Goal: Task Accomplishment & Management: Manage account settings

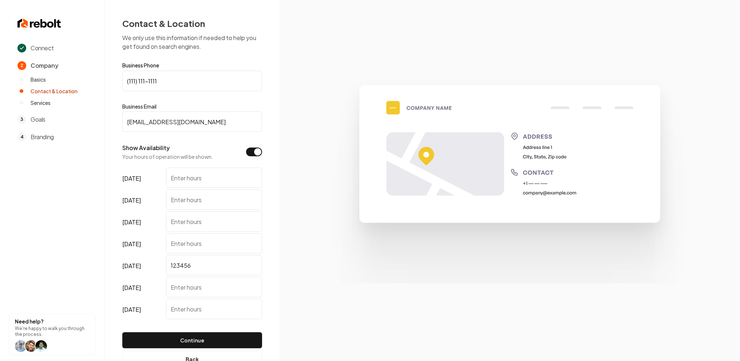
click at [177, 123] on input "test@email.com" at bounding box center [192, 121] width 140 height 20
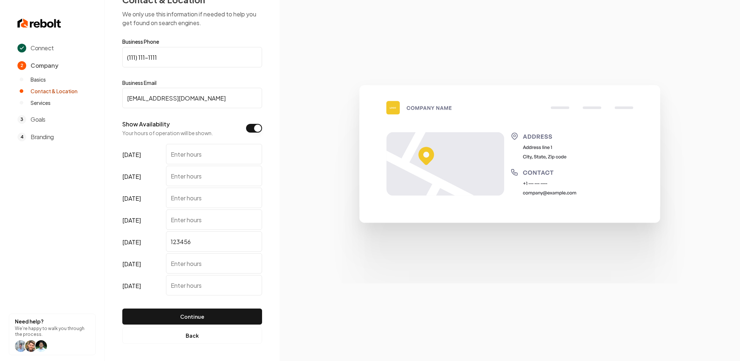
click at [191, 160] on input "[DATE]" at bounding box center [214, 154] width 96 height 20
type input "h6di8o7t9p;p/"
click at [237, 313] on button "Continue" at bounding box center [192, 316] width 140 height 16
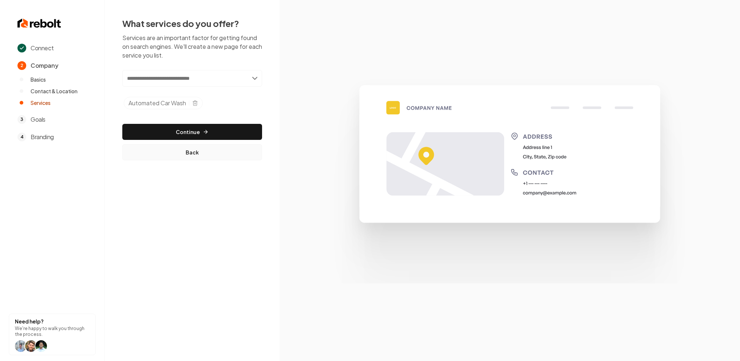
click at [206, 152] on button "Back" at bounding box center [192, 152] width 140 height 16
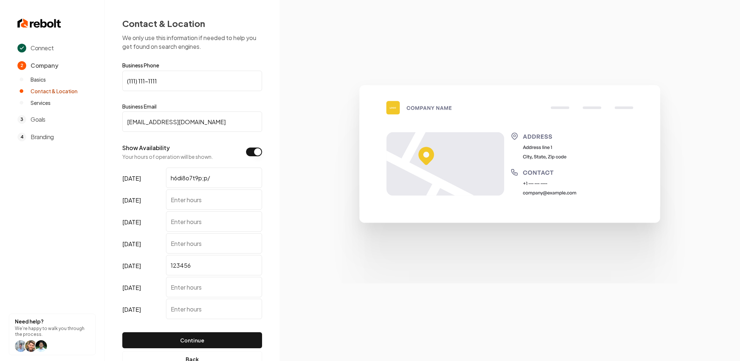
scroll to position [24, 0]
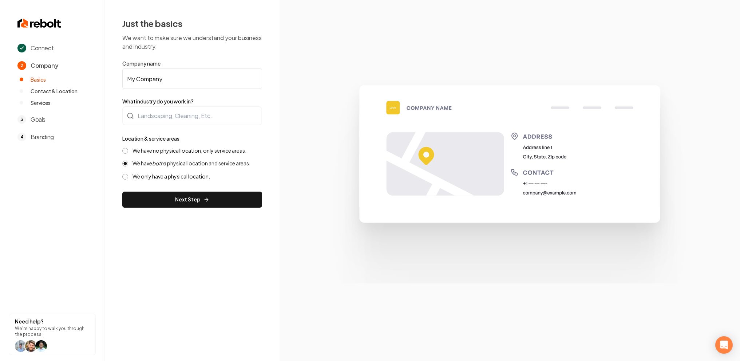
click at [598, 20] on section at bounding box center [509, 180] width 460 height 361
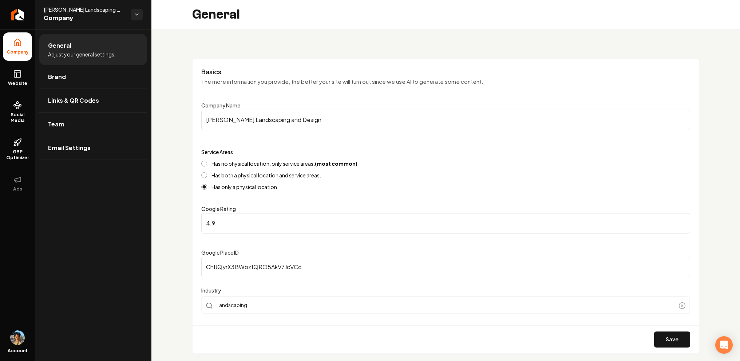
scroll to position [464, 0]
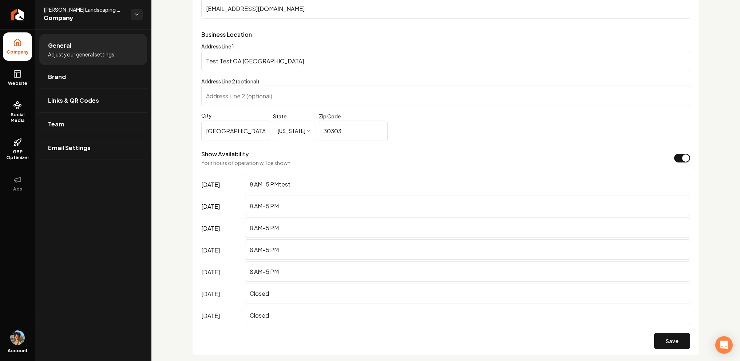
click at [303, 185] on input "8 AM–5 PMtest" at bounding box center [467, 184] width 445 height 20
type input "8 AM–5 PMtesthfxjghkjglk"
click at [670, 338] on button "Save" at bounding box center [672, 341] width 36 height 16
click at [258, 65] on input "Test Test GA [GEOGRAPHIC_DATA]" at bounding box center [445, 61] width 489 height 20
click at [232, 63] on input "Test Test GA [GEOGRAPHIC_DATA]" at bounding box center [445, 61] width 489 height 20
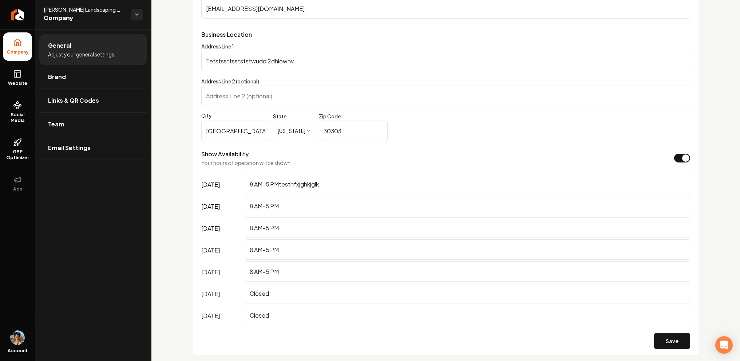
type input "Tetstssttsstststwudol2dhlowhv."
click at [654, 333] on button "Save" at bounding box center [672, 341] width 36 height 16
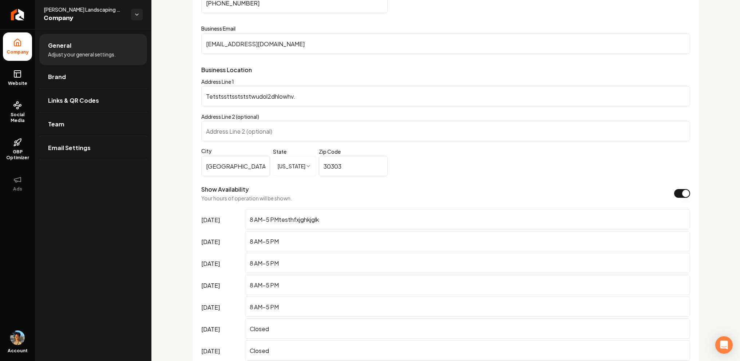
scroll to position [465, 0]
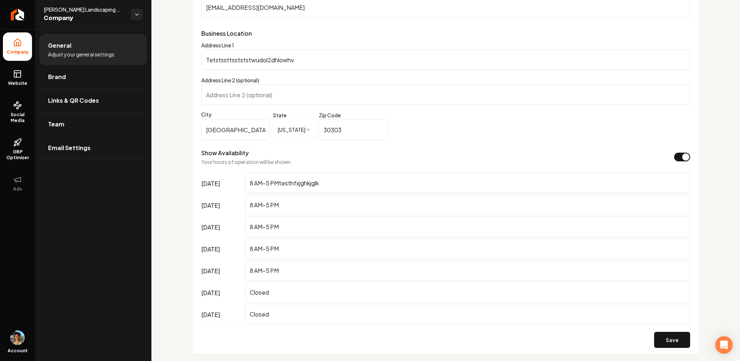
drag, startPoint x: 250, startPoint y: 182, endPoint x: 326, endPoint y: 199, distance: 78.0
click at [278, 187] on input "8 AM–5 PMtesthfxjghkjglk" at bounding box center [467, 182] width 445 height 20
click at [356, 155] on div "Show Availability Your hours of operation will be shown." at bounding box center [445, 156] width 489 height 17
click at [17, 78] on link "Website" at bounding box center [17, 78] width 29 height 28
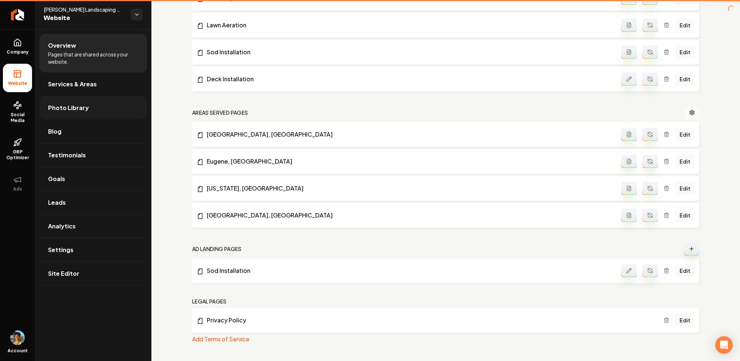
scroll to position [391, 0]
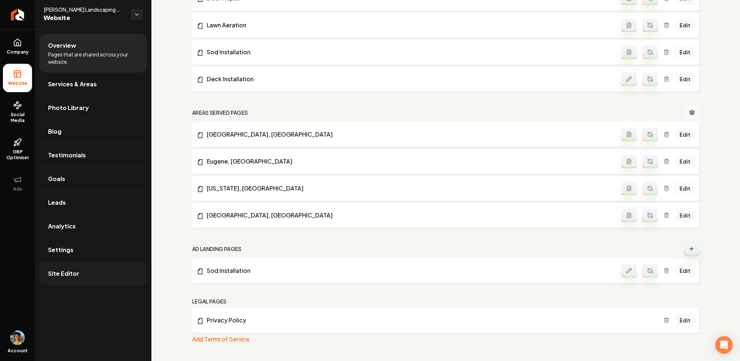
click at [75, 272] on span "Site Editor" at bounding box center [63, 273] width 31 height 9
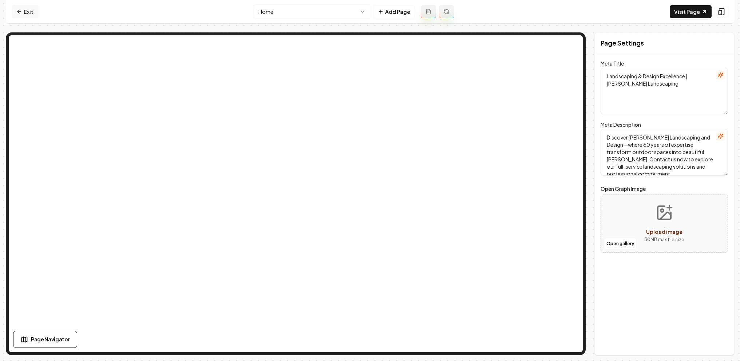
click at [26, 11] on link "Exit" at bounding box center [25, 11] width 27 height 13
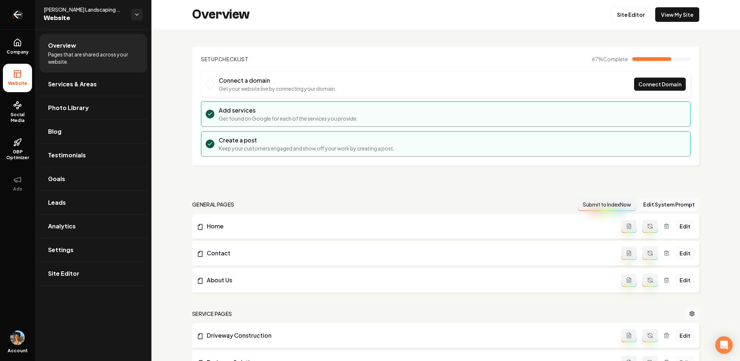
click at [16, 21] on link "Return to dashboard" at bounding box center [17, 14] width 35 height 29
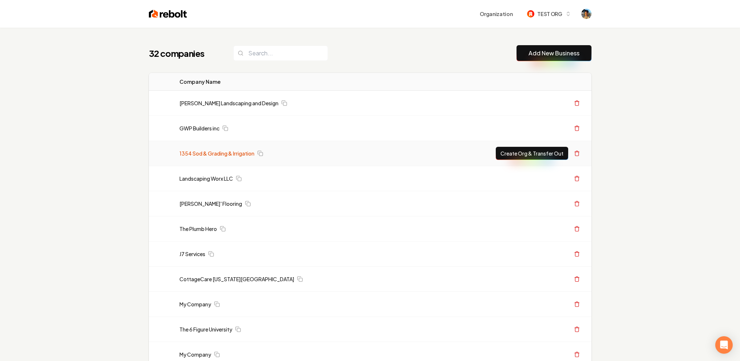
click at [205, 152] on link "1354 Sod & Grading & Irrigation" at bounding box center [216, 153] width 75 height 7
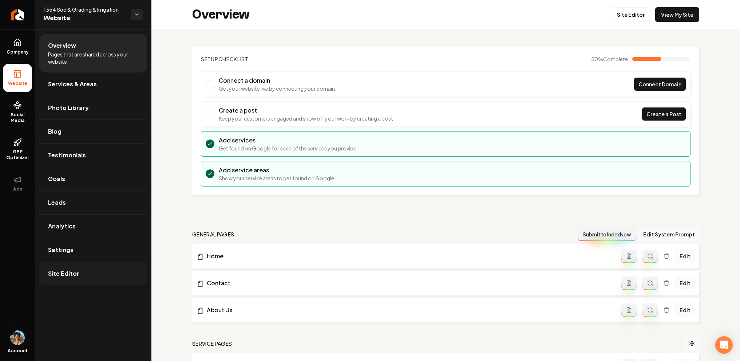
click at [67, 267] on link "Site Editor" at bounding box center [93, 273] width 108 height 23
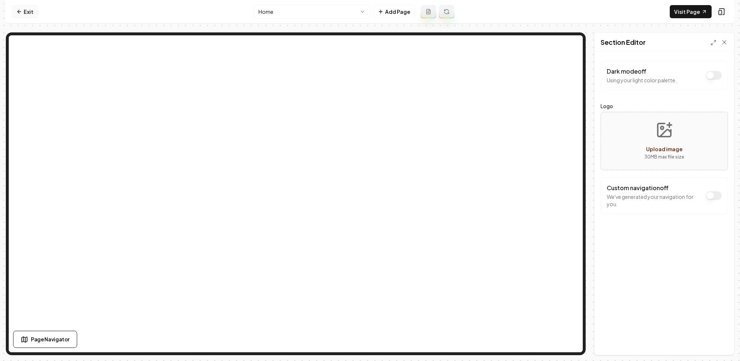
click at [24, 11] on link "Exit" at bounding box center [25, 11] width 27 height 13
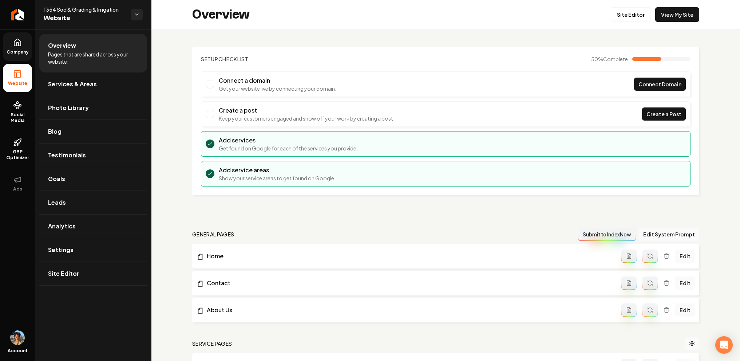
click at [15, 46] on icon at bounding box center [17, 42] width 9 height 9
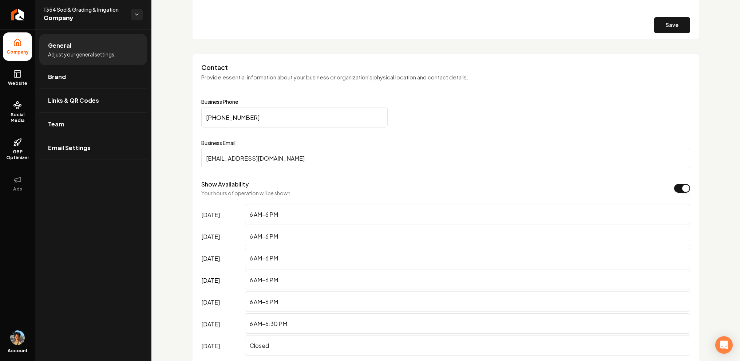
scroll to position [323, 0]
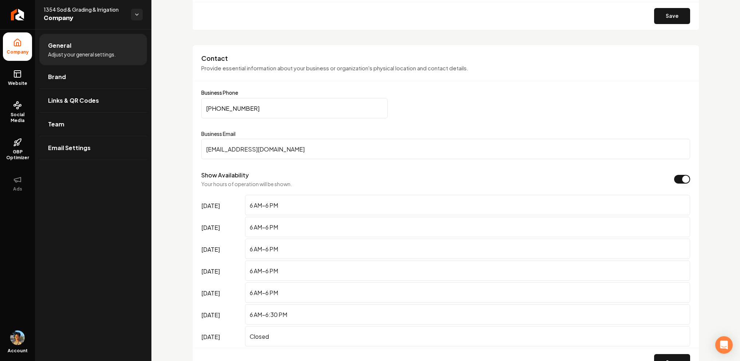
click at [323, 211] on input "6 AM–6 PM" at bounding box center [467, 205] width 445 height 20
type input "6 AM–6 PMystrjdrfivgceorwgflr43gf"
click at [654, 354] on button "Save" at bounding box center [672, 362] width 36 height 16
click at [22, 80] on link "Website" at bounding box center [17, 78] width 29 height 28
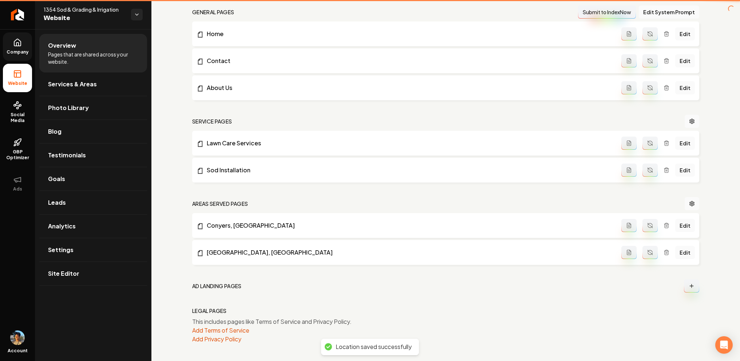
scroll to position [222, 0]
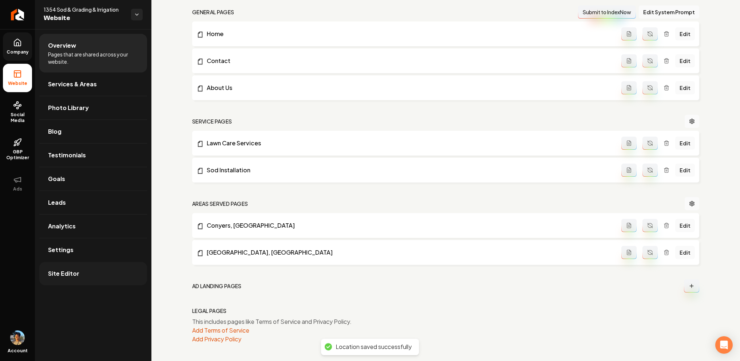
click at [68, 268] on link "Site Editor" at bounding box center [93, 273] width 108 height 23
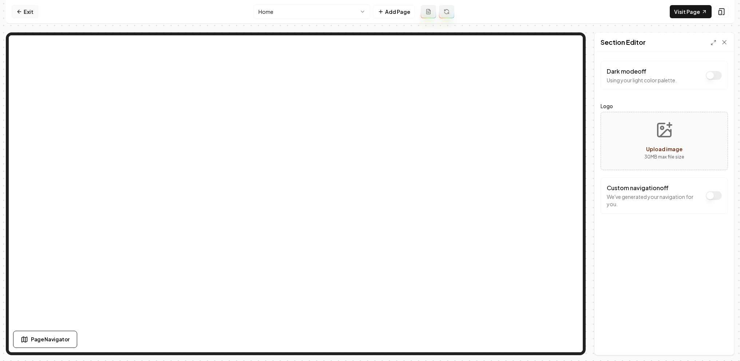
click at [27, 9] on link "Exit" at bounding box center [25, 11] width 27 height 13
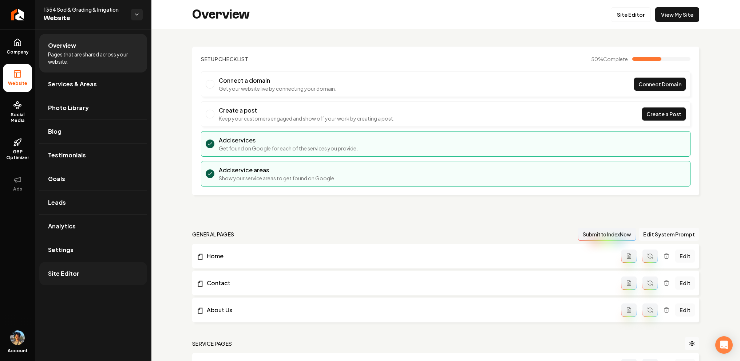
click at [93, 267] on link "Site Editor" at bounding box center [93, 273] width 108 height 23
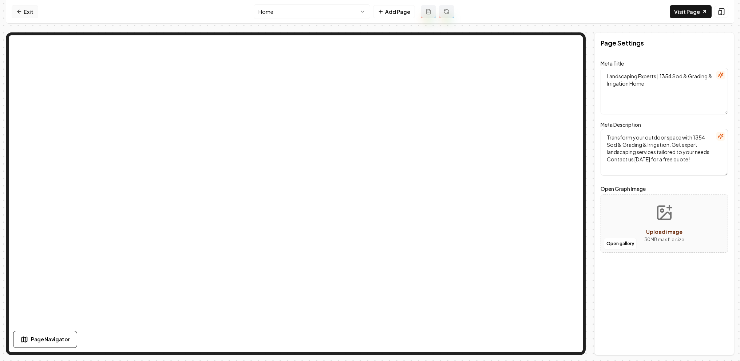
click at [21, 13] on icon at bounding box center [19, 12] width 6 height 6
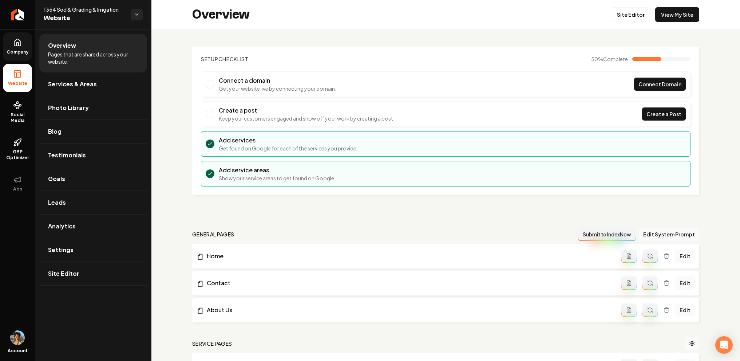
click at [32, 45] on link "Company" at bounding box center [17, 46] width 29 height 28
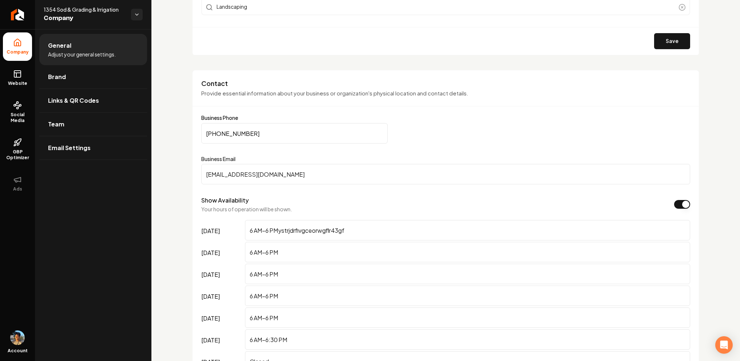
scroll to position [346, 0]
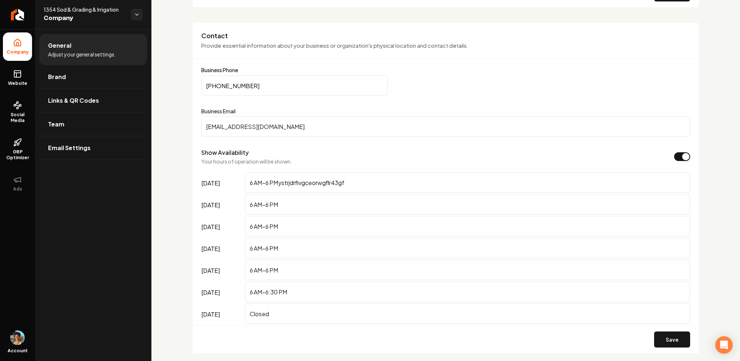
drag, startPoint x: 278, startPoint y: 175, endPoint x: 385, endPoint y: 207, distance: 111.8
click at [385, 207] on div "[DATE] 6 AM–6 PMystrjdrfivgceorwgflr43gf [DATE] 6 AM–6 PM [DATE] 6 AM–6 PM [DAT…" at bounding box center [445, 248] width 489 height 153
click at [354, 179] on input "6 AM–6 PMystrjdrfivgceorwgflr43gf" at bounding box center [467, 182] width 445 height 20
click at [357, 183] on input "6 AM–6 PMystrjdrfivgceorwgflr43gf" at bounding box center [467, 182] width 445 height 20
click at [338, 159] on div "Show Availability Your hours of operation will be shown." at bounding box center [445, 156] width 489 height 17
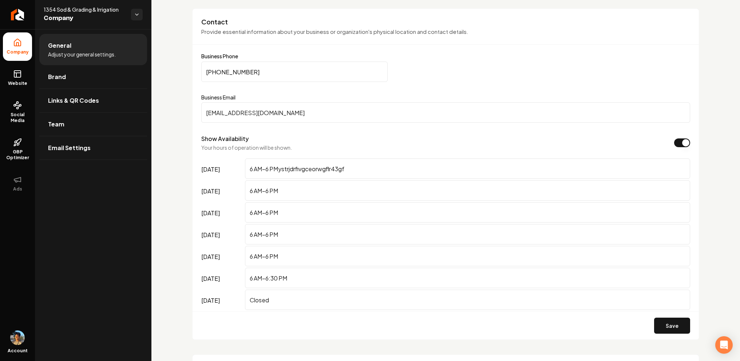
scroll to position [365, 0]
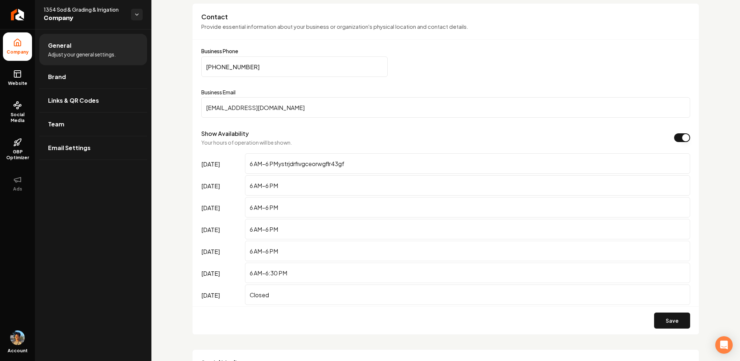
drag, startPoint x: 355, startPoint y: 164, endPoint x: 202, endPoint y: 167, distance: 152.9
click at [202, 167] on div "[DATE] 6 AM–6 PMystrjdrfivgceorwgflr43gf" at bounding box center [445, 164] width 489 height 22
type input "C"
type input "Closed"
click at [654, 312] on button "Save" at bounding box center [672, 320] width 36 height 16
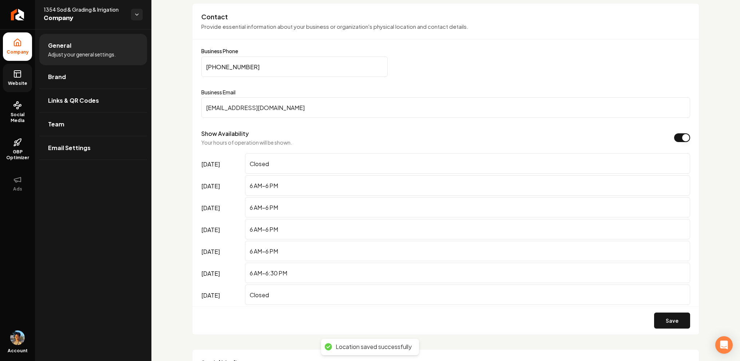
click at [22, 81] on span "Website" at bounding box center [17, 83] width 25 height 6
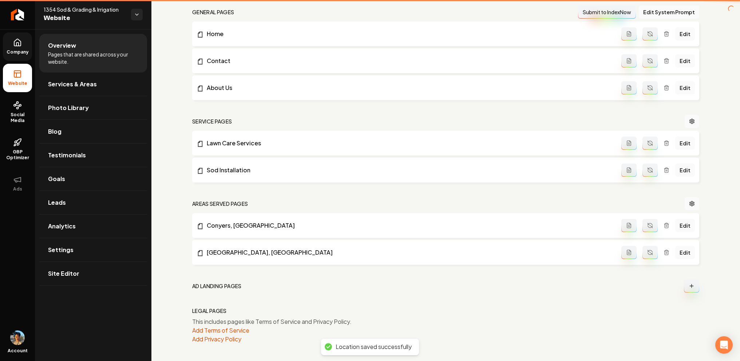
scroll to position [222, 0]
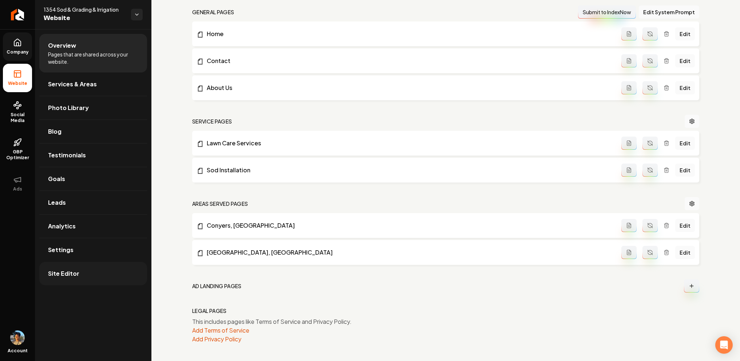
click at [86, 272] on link "Site Editor" at bounding box center [93, 273] width 108 height 23
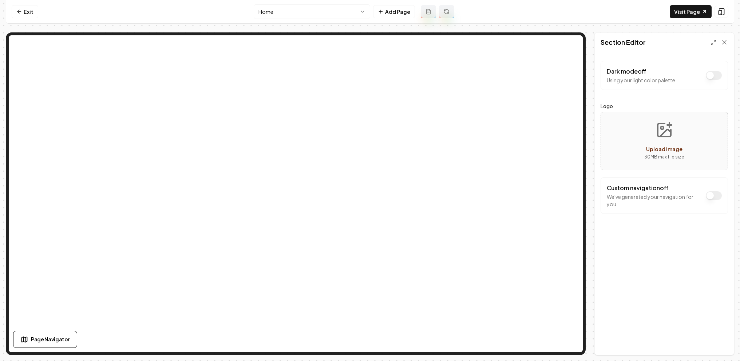
click at [709, 195] on button "Dark mode off" at bounding box center [714, 195] width 16 height 9
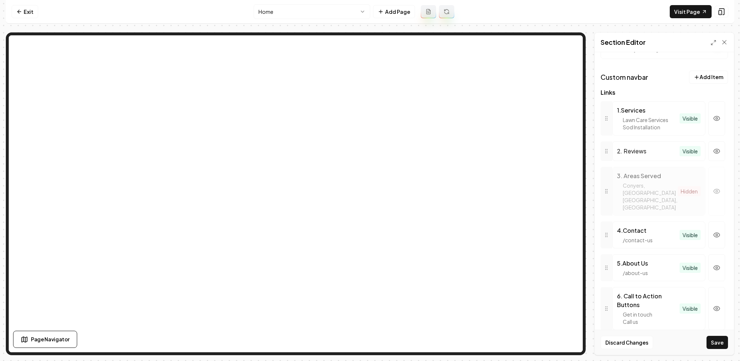
scroll to position [139, 0]
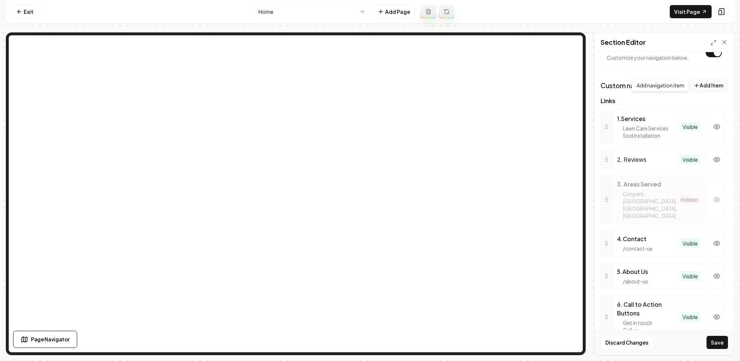
click at [715, 79] on button "Add Item" at bounding box center [708, 85] width 39 height 13
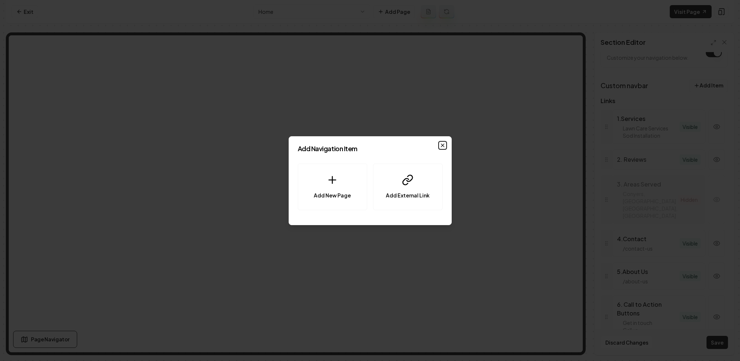
click at [441, 145] on icon "button" at bounding box center [443, 145] width 6 height 6
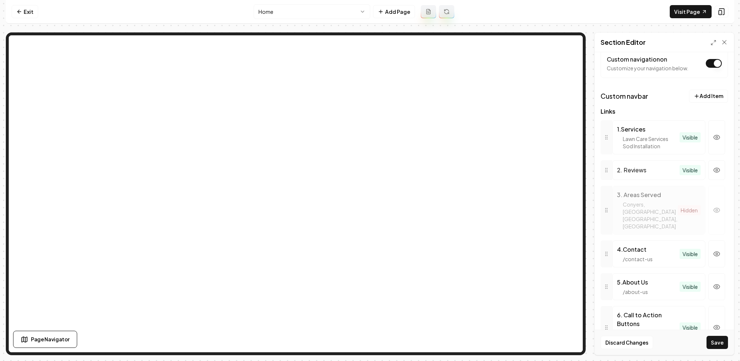
scroll to position [165, 0]
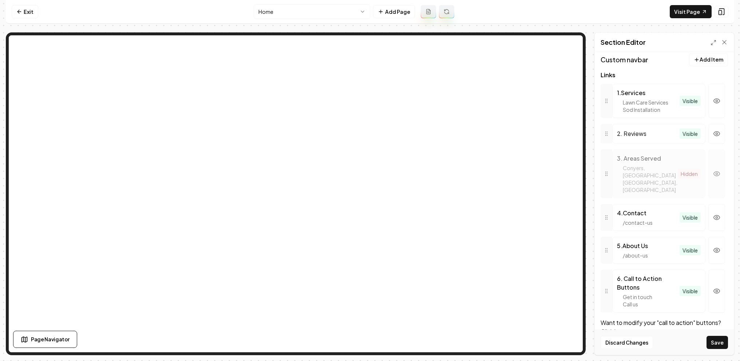
click at [716, 171] on icon "button" at bounding box center [717, 173] width 6 height 4
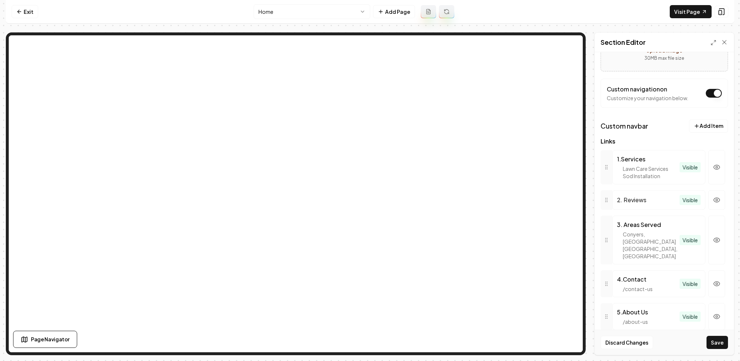
scroll to position [84, 0]
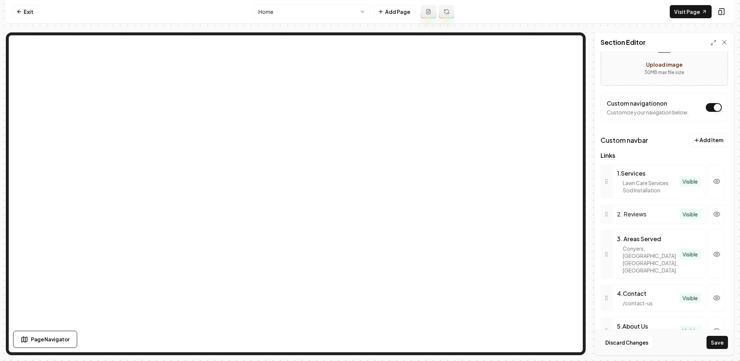
click at [709, 146] on div "Custom navbar Add Item Links 1 . Services Lawn Care Services Sod Installation V…" at bounding box center [663, 266] width 127 height 265
click at [709, 139] on button "Add Item" at bounding box center [708, 140] width 39 height 13
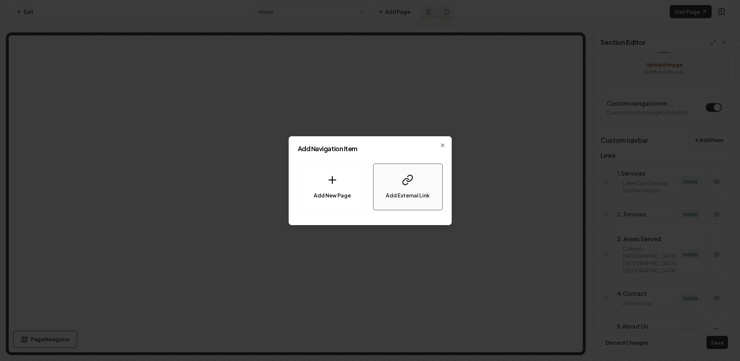
click at [431, 176] on button "Add External Link" at bounding box center [408, 186] width 70 height 47
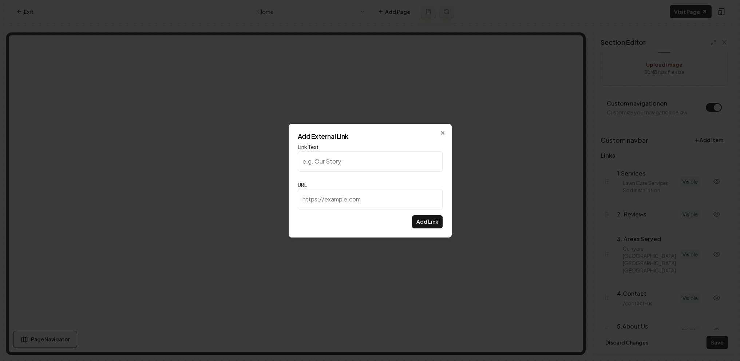
click at [443, 128] on div "Add External Link Link Text URL Add Link Close" at bounding box center [370, 181] width 163 height 114
click at [440, 132] on icon "button" at bounding box center [443, 133] width 6 height 6
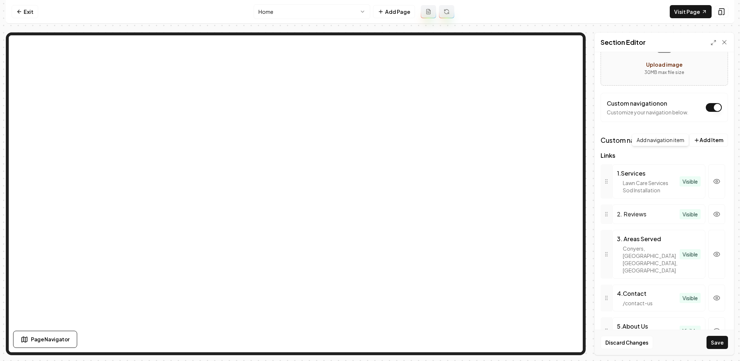
click at [714, 147] on div "Custom navbar Add Item Add navigation item Add navigation item Links 1 . Servic…" at bounding box center [663, 266] width 127 height 265
click at [714, 144] on button "Add Item" at bounding box center [708, 140] width 39 height 13
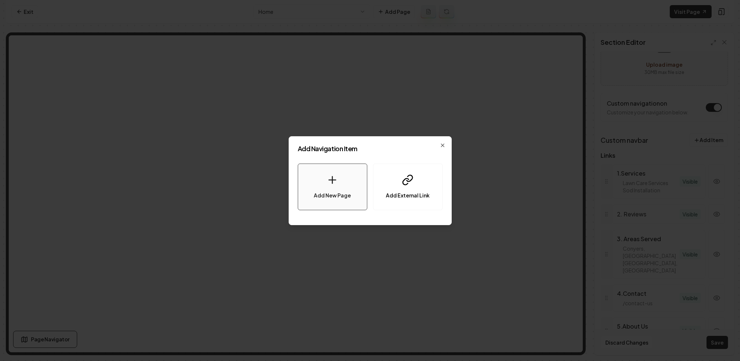
click at [321, 175] on button "Add New Page" at bounding box center [333, 186] width 70 height 47
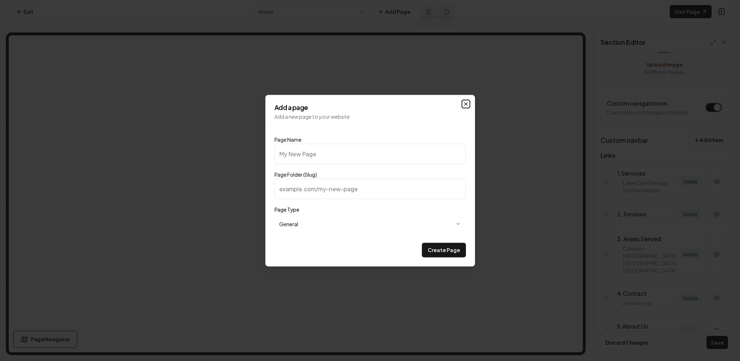
click at [464, 103] on icon "button" at bounding box center [466, 104] width 6 height 6
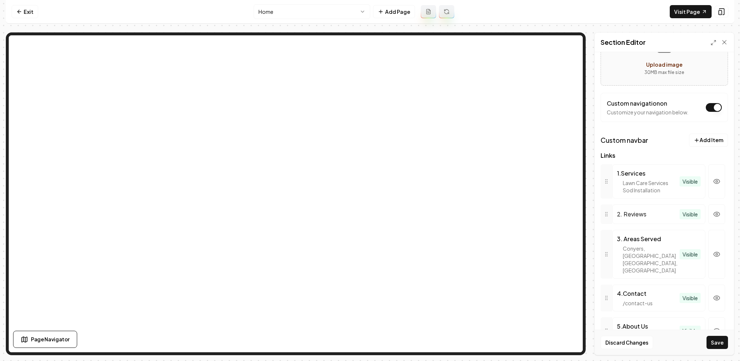
scroll to position [0, 0]
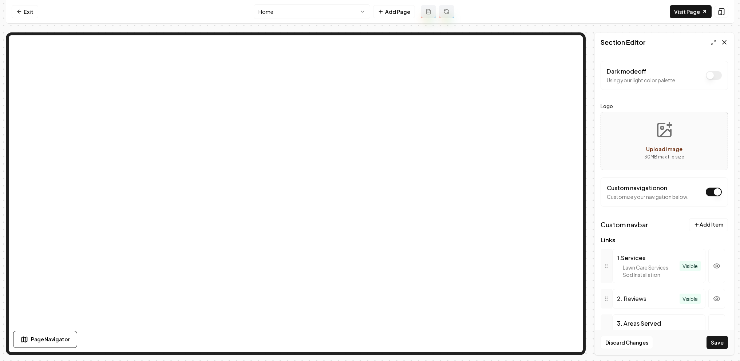
click at [722, 44] on icon at bounding box center [724, 42] width 4 height 4
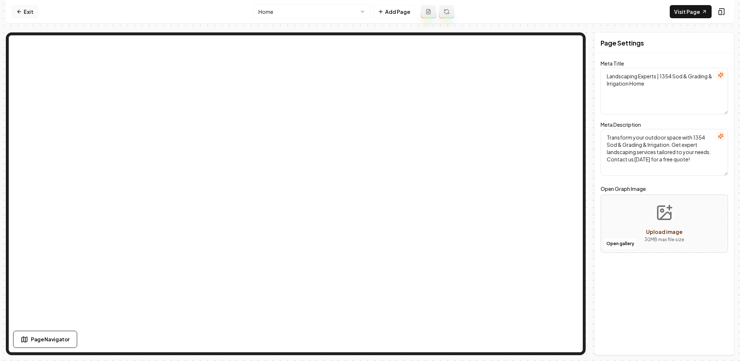
click at [32, 13] on link "Exit" at bounding box center [25, 11] width 27 height 13
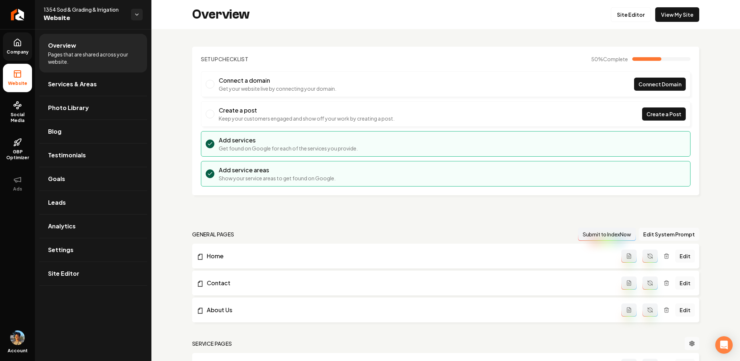
click at [23, 45] on link "Company" at bounding box center [17, 46] width 29 height 28
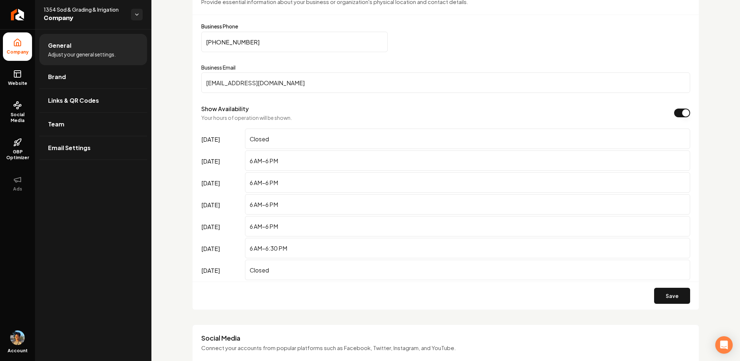
scroll to position [390, 0]
drag, startPoint x: 202, startPoint y: 118, endPoint x: 312, endPoint y: 118, distance: 110.3
click at [312, 118] on div "Show Availability Your hours of operation will be shown." at bounding box center [445, 111] width 489 height 17
click at [229, 110] on label "Show Availability" at bounding box center [224, 108] width 47 height 8
click at [674, 110] on button "Show Availability" at bounding box center [682, 111] width 16 height 9
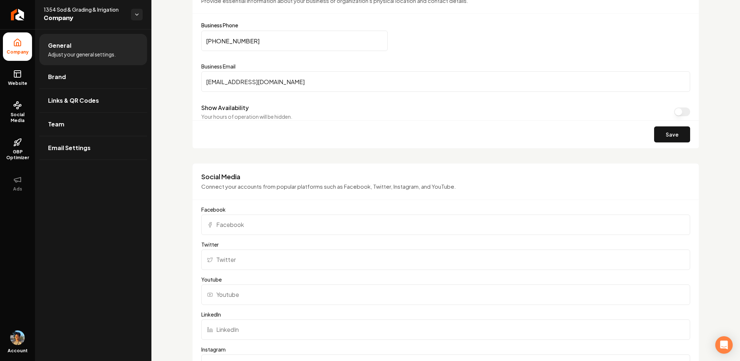
click at [687, 113] on button "Show Availability" at bounding box center [682, 111] width 16 height 9
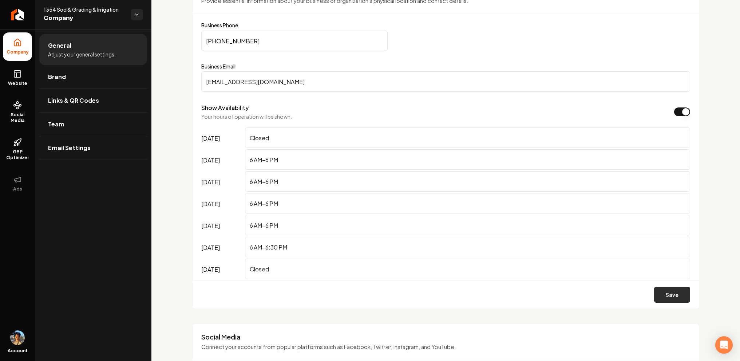
click at [674, 294] on button "Save" at bounding box center [672, 294] width 36 height 16
click at [23, 80] on span "Website" at bounding box center [17, 83] width 25 height 6
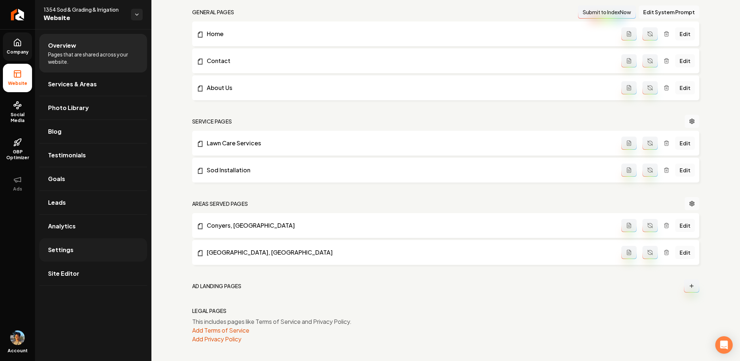
click at [75, 253] on link "Settings" at bounding box center [93, 249] width 108 height 23
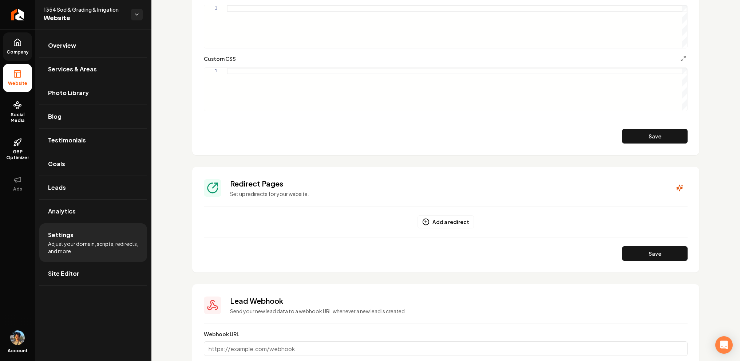
scroll to position [578, 0]
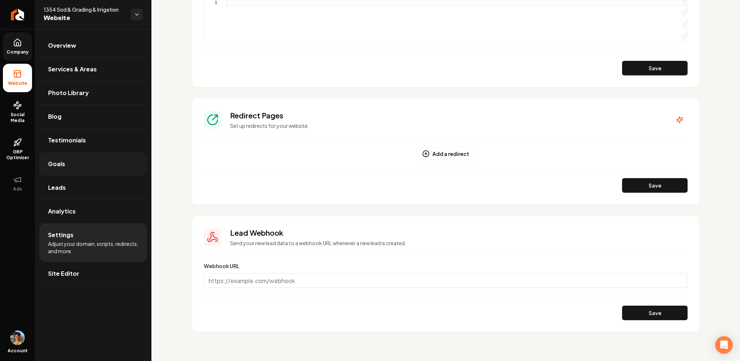
click at [71, 162] on link "Goals" at bounding box center [93, 163] width 108 height 23
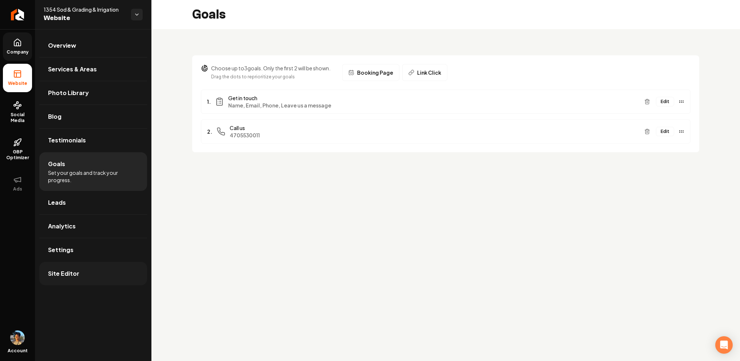
click at [98, 270] on link "Site Editor" at bounding box center [93, 273] width 108 height 23
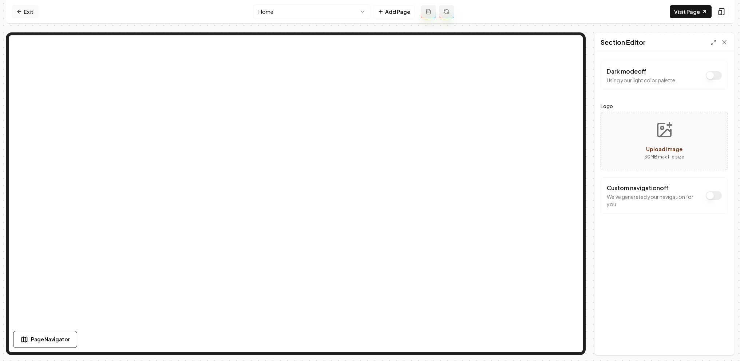
click at [26, 12] on link "Exit" at bounding box center [25, 11] width 27 height 13
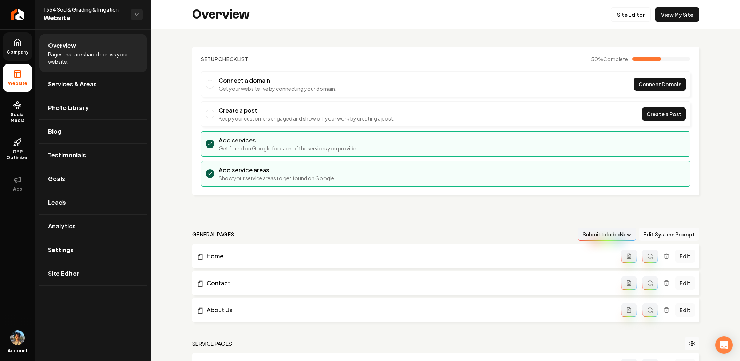
click at [5, 42] on link "Company" at bounding box center [17, 46] width 29 height 28
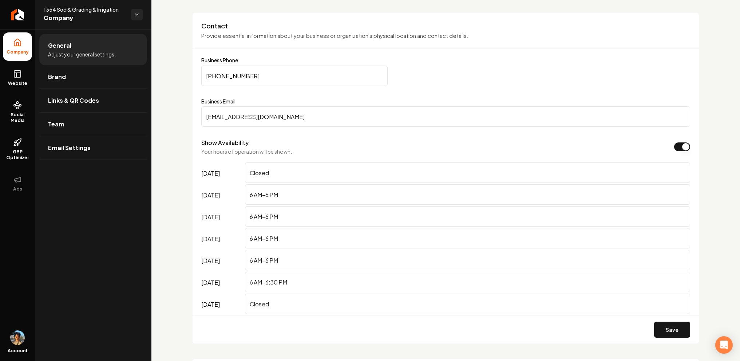
scroll to position [376, 0]
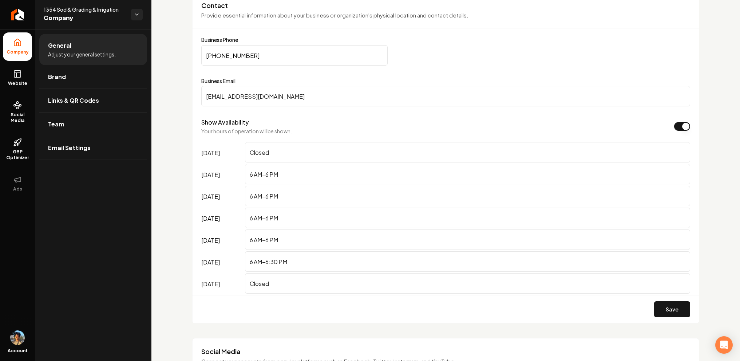
click at [289, 170] on input "6 AM–6 PM" at bounding box center [467, 174] width 445 height 20
click at [654, 301] on button "Save" at bounding box center [672, 309] width 36 height 16
type input "6 AM–6 PMr4t3a5s4dvfb879ivre4w3rt4ycw iv9eobpr45n6-"
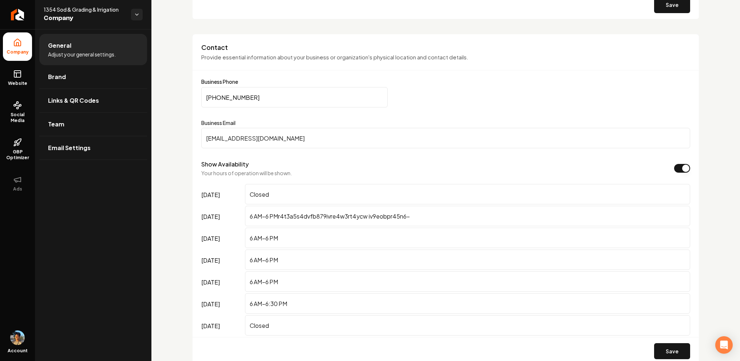
scroll to position [335, 0]
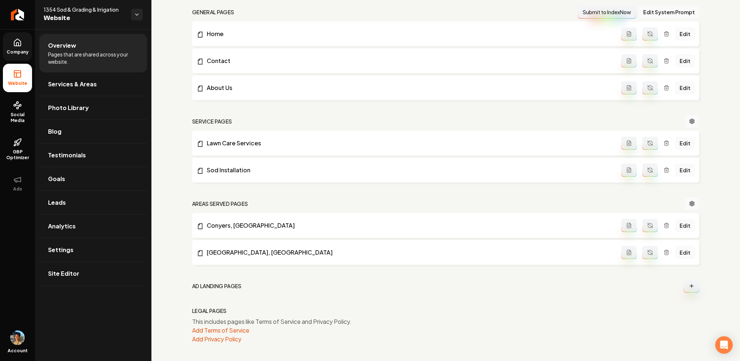
scroll to position [222, 0]
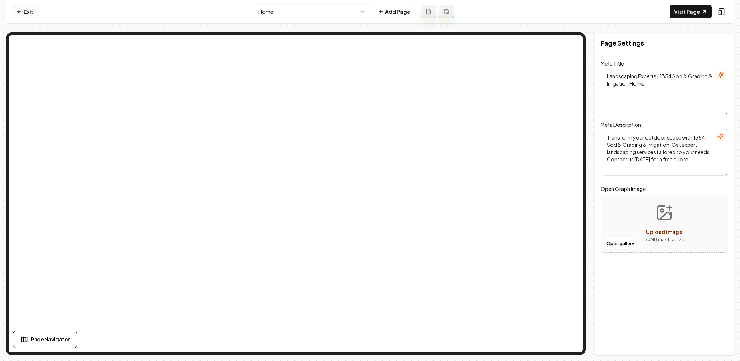
click at [33, 10] on link "Exit" at bounding box center [25, 11] width 27 height 13
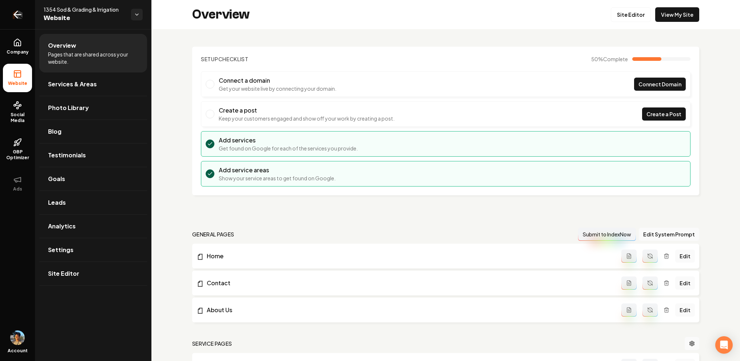
click at [31, 10] on link "Return to dashboard" at bounding box center [17, 14] width 35 height 29
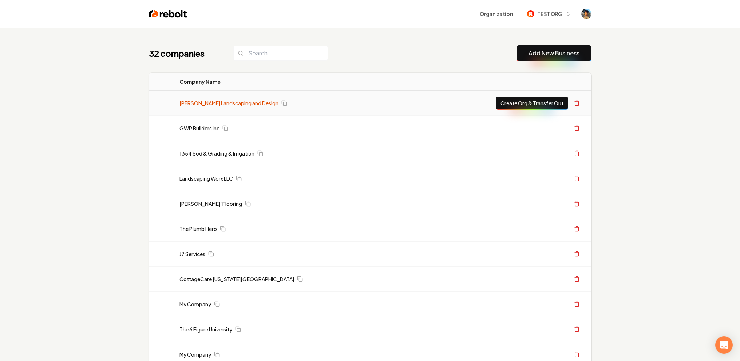
click at [203, 104] on link "[PERSON_NAME] Landscaping and Design" at bounding box center [228, 102] width 99 height 7
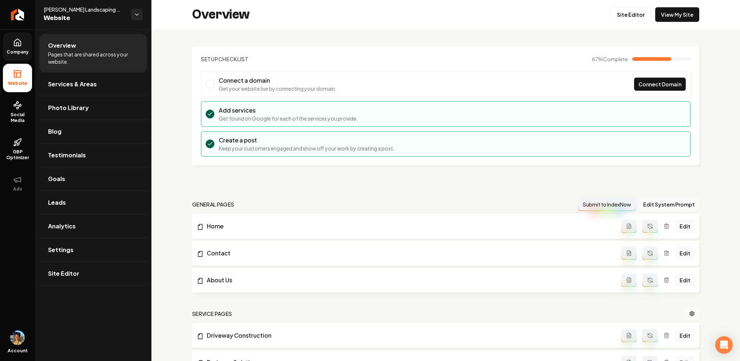
click at [21, 47] on link "Company" at bounding box center [17, 46] width 29 height 28
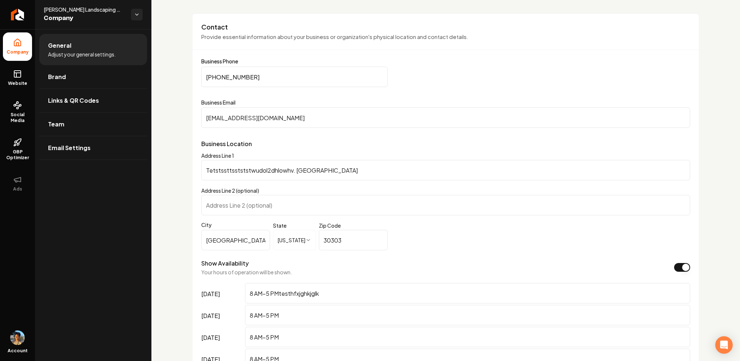
scroll to position [375, 0]
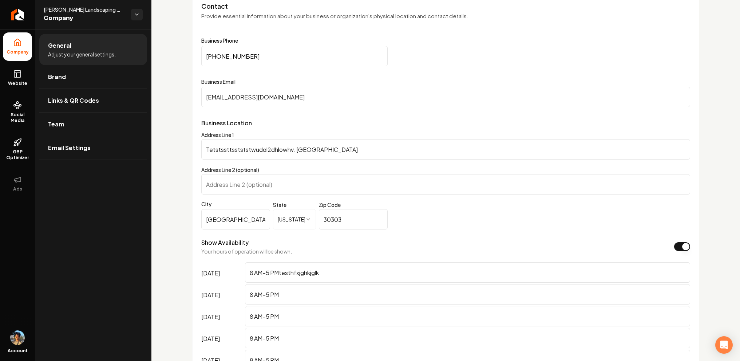
click at [265, 153] on input "Tetstssttsstststwudol2dhlowhv. [GEOGRAPHIC_DATA]" at bounding box center [445, 149] width 489 height 20
type input "Tetstssttsstststwudol2dhlowhv. [GEOGRAPHIC_DATA]]\"
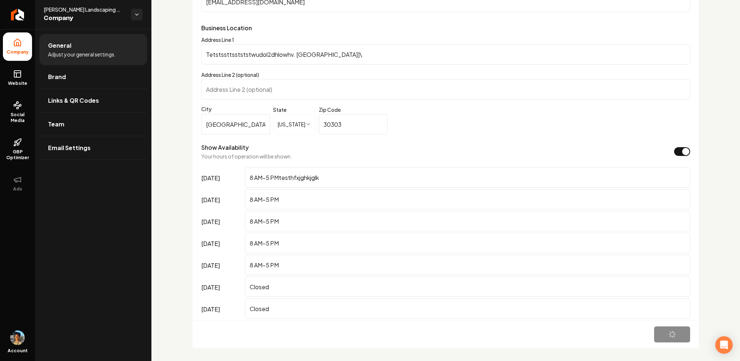
scroll to position [472, 0]
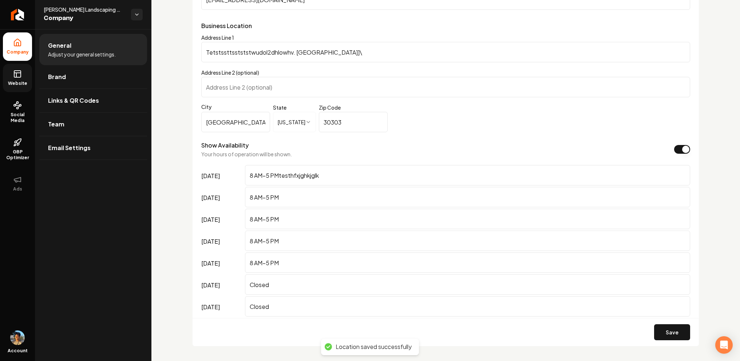
click at [23, 64] on link "Website" at bounding box center [17, 78] width 29 height 28
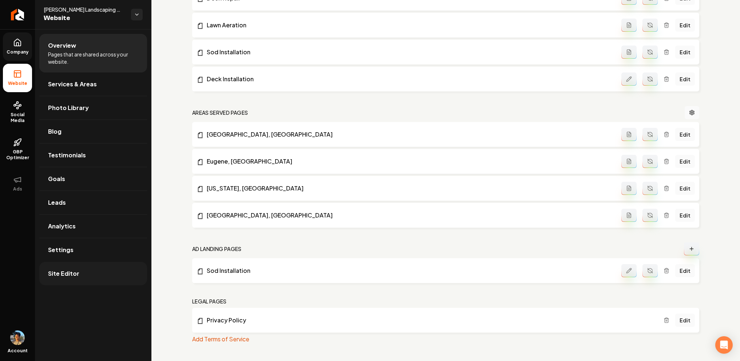
click at [80, 273] on link "Site Editor" at bounding box center [93, 273] width 108 height 23
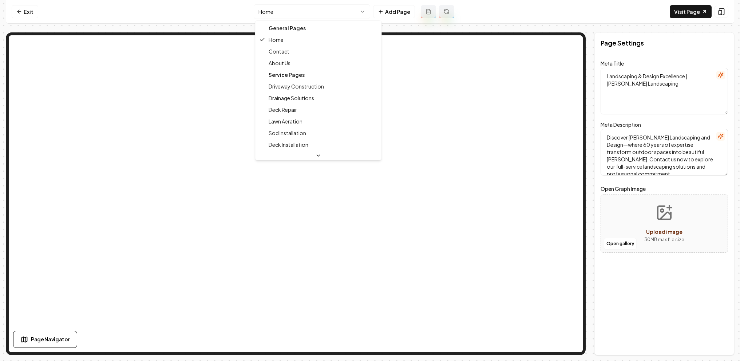
click at [362, 14] on html "Computer Required This feature is only available on a computer. Please switch t…" at bounding box center [370, 180] width 740 height 361
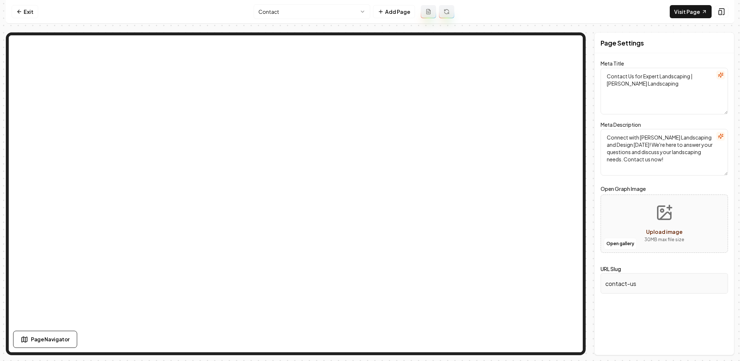
type textarea "Landscaping & Design Excellence | [PERSON_NAME] Landscaping"
type textarea "Discover [PERSON_NAME] Landscaping and Design—where 60 years of expertise trans…"
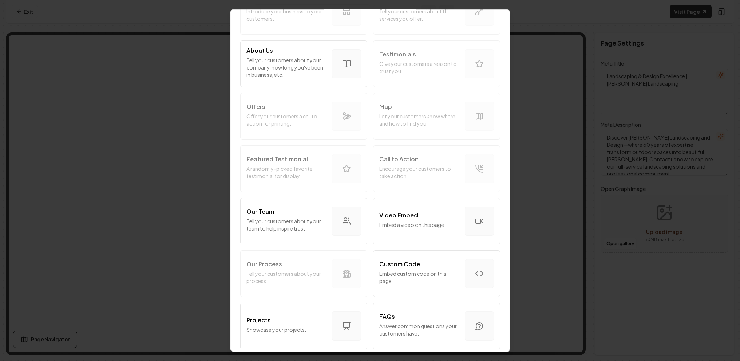
scroll to position [78, 0]
click at [419, 268] on p "Embed custom code on this page." at bounding box center [419, 275] width 80 height 15
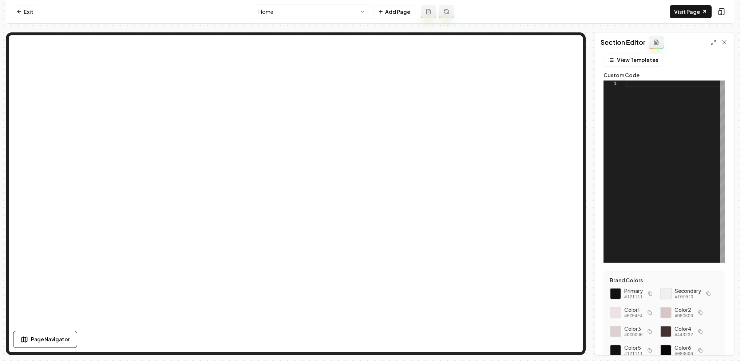
scroll to position [0, 0]
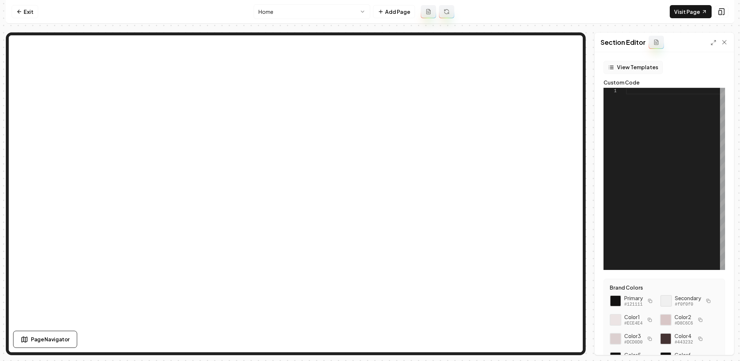
click at [639, 67] on button "View Templates" at bounding box center [632, 67] width 59 height 13
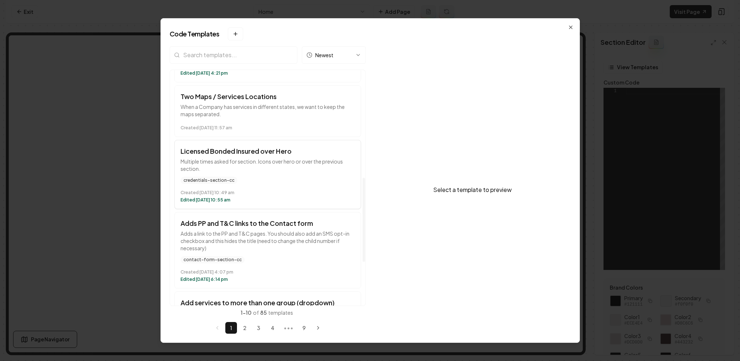
scroll to position [308, 0]
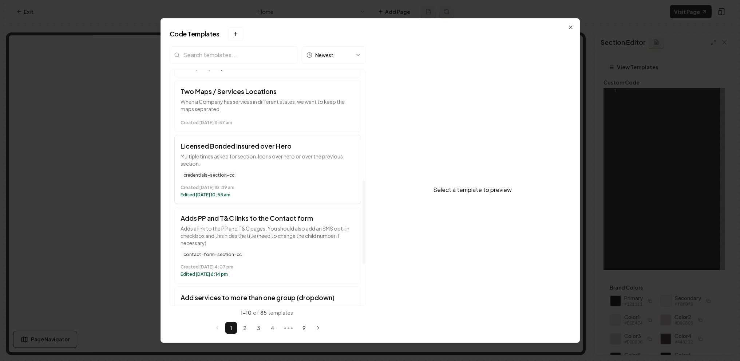
click at [234, 156] on p "Multiple times asked for section. Icons over hero or over the previous section." at bounding box center [268, 159] width 174 height 15
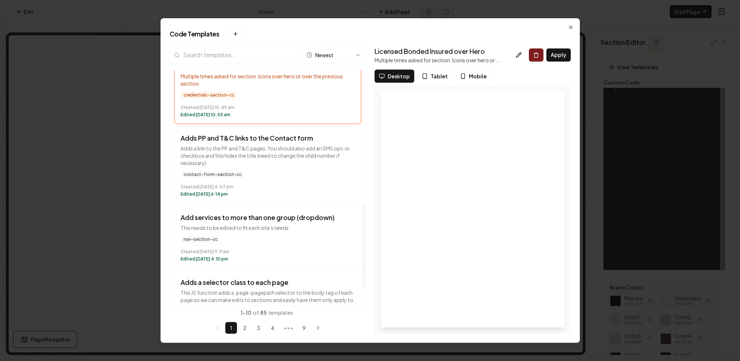
scroll to position [390, 0]
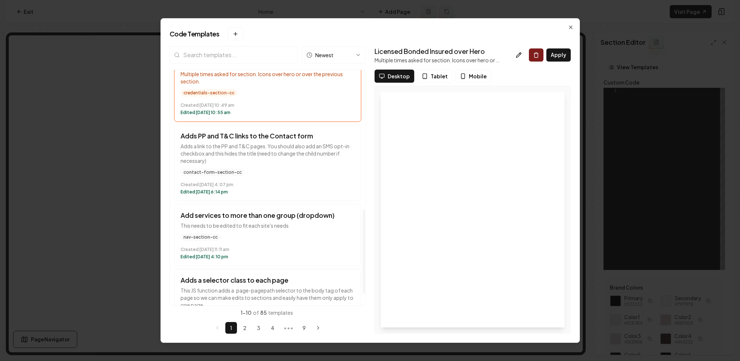
click at [234, 156] on p "Adds a link to the PP and T&C pages. You should also add an SMS opt-in checkbox…" at bounding box center [268, 153] width 174 height 22
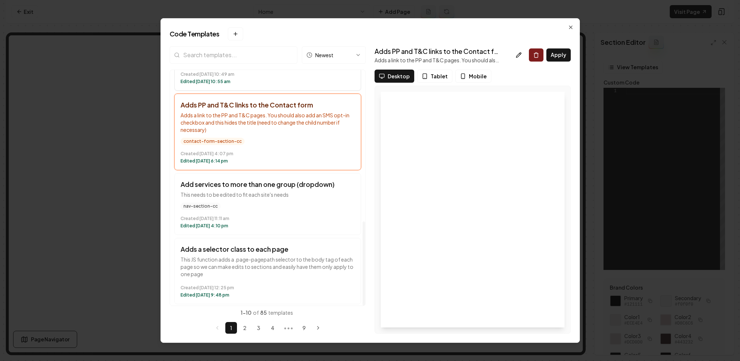
scroll to position [424, 0]
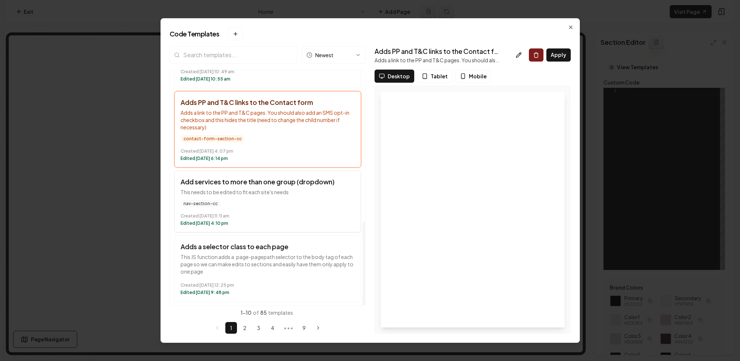
click at [239, 197] on button "Add services to more than one group (dropdown) This needs to be edited to fit e…" at bounding box center [267, 201] width 187 height 62
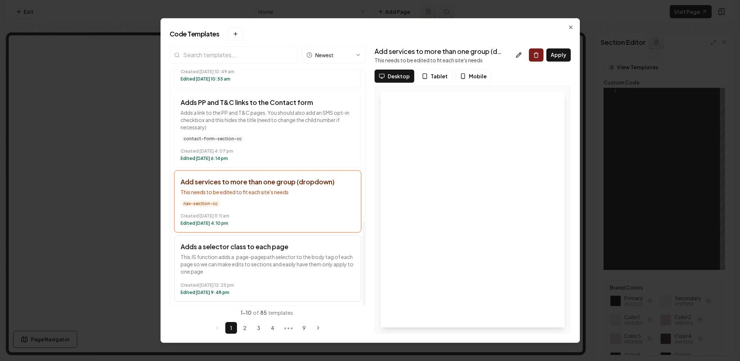
click at [249, 267] on p "This JS function adds a .page-pagepath selector to the body tag of each page so…" at bounding box center [268, 264] width 174 height 22
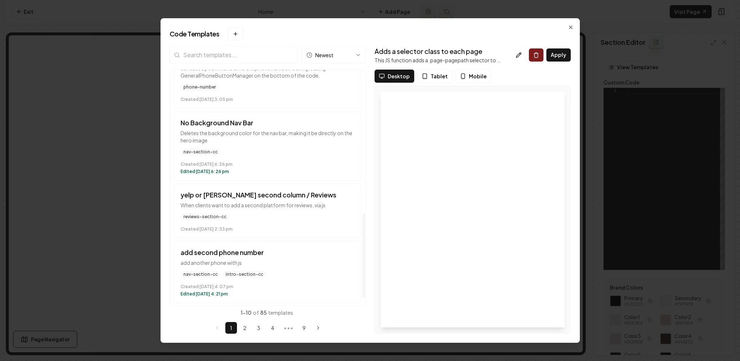
scroll to position [0, 0]
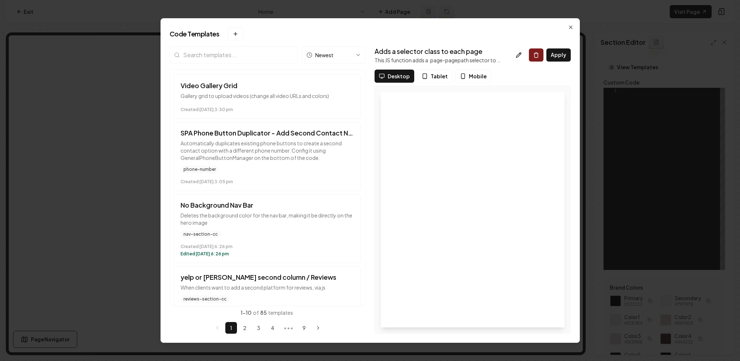
click at [225, 57] on input "search" at bounding box center [234, 54] width 128 height 17
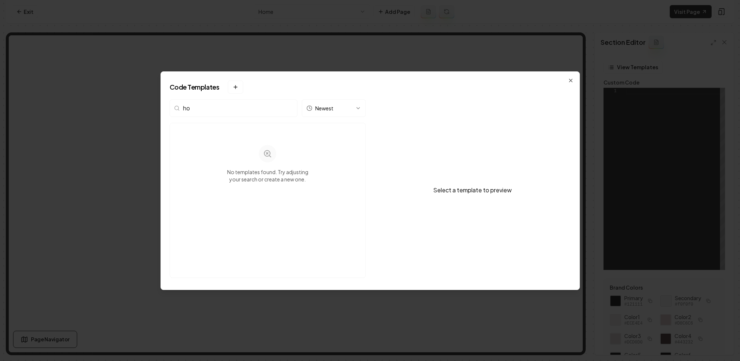
type input "h"
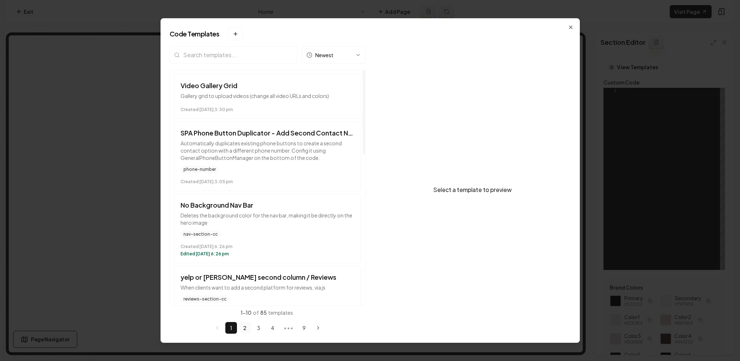
click at [247, 330] on button "2" at bounding box center [245, 328] width 12 height 12
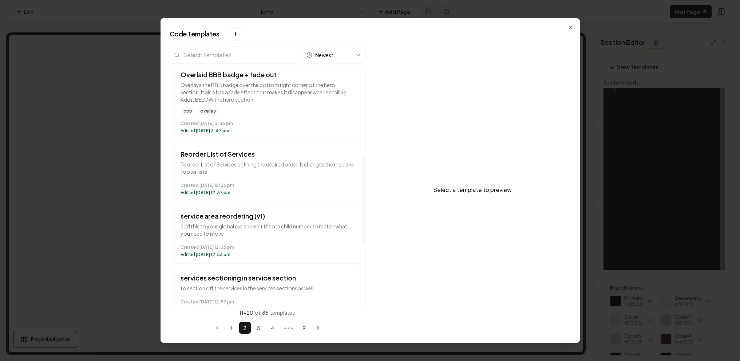
scroll to position [255, 0]
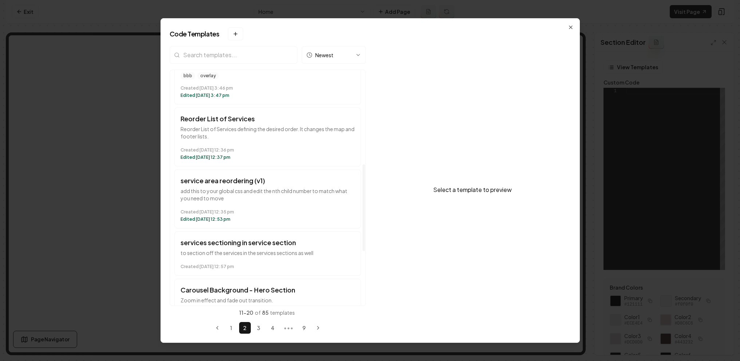
click at [259, 153] on time "Created [DATE] 12:36 pm" at bounding box center [268, 150] width 174 height 6
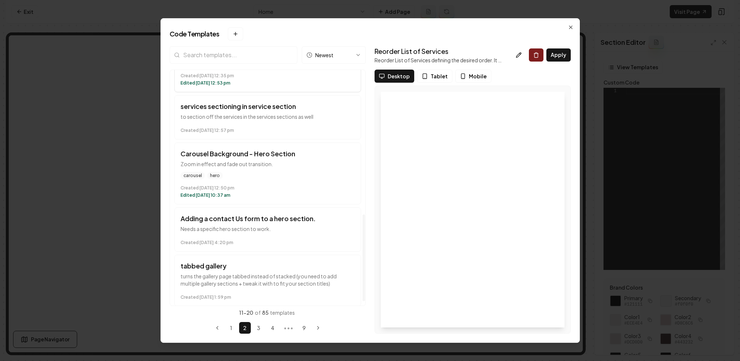
scroll to position [403, 0]
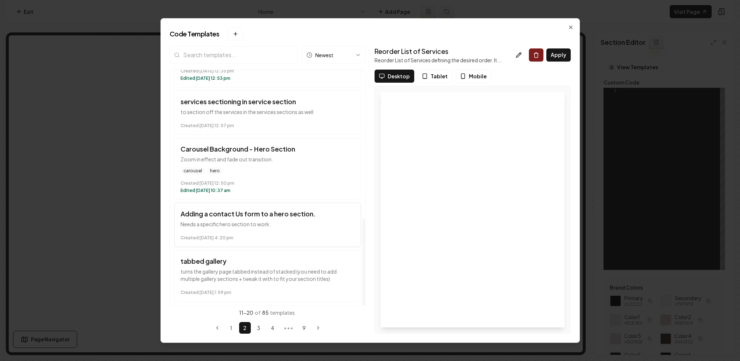
click at [247, 211] on h3 "Adding a contact Us form to a hero section." at bounding box center [268, 214] width 174 height 10
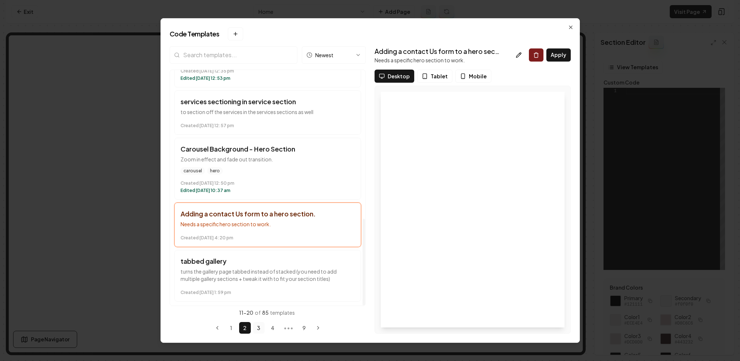
click at [258, 324] on button "3" at bounding box center [259, 328] width 12 height 12
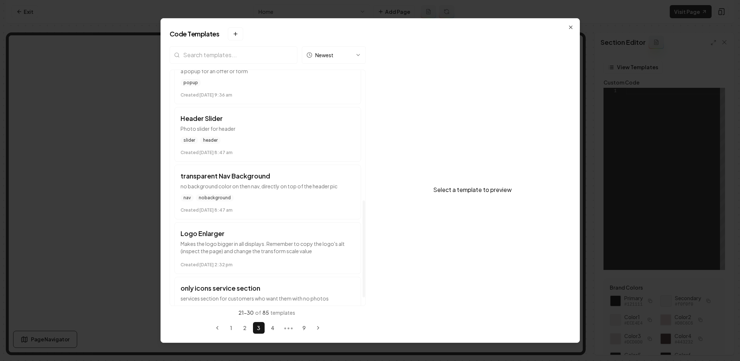
scroll to position [335, 0]
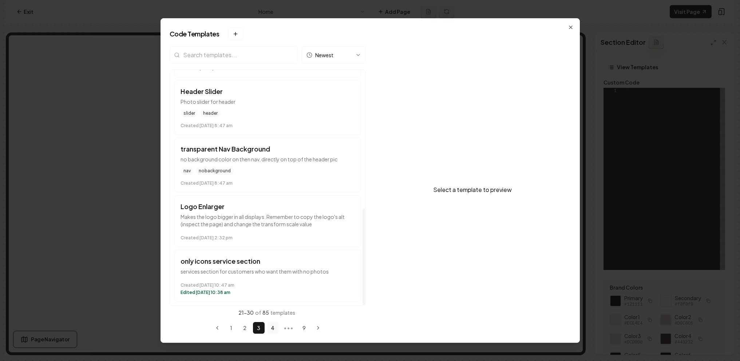
click at [274, 323] on button "4" at bounding box center [273, 328] width 12 height 12
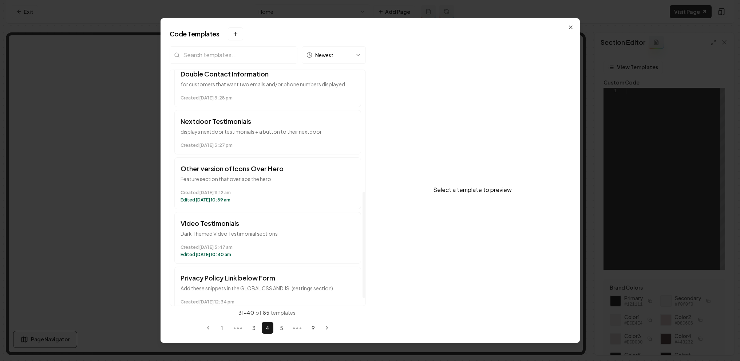
scroll to position [287, 0]
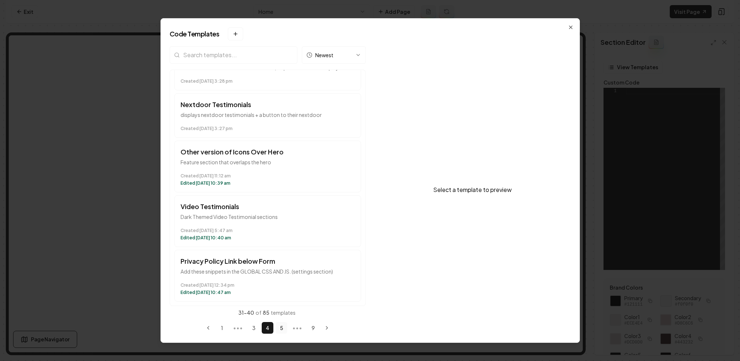
click at [282, 329] on button "5" at bounding box center [281, 328] width 12 height 12
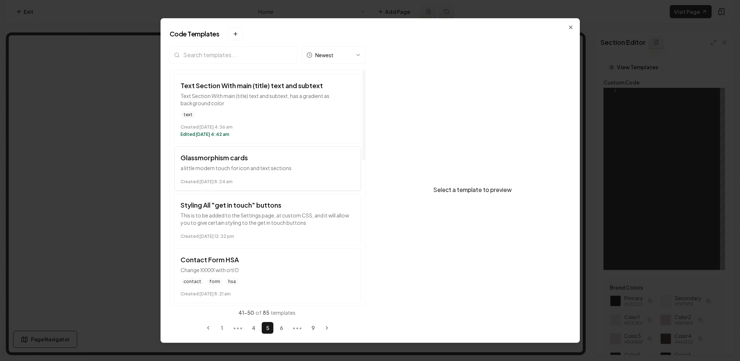
click at [253, 172] on button "Glassmorphism cards a little modern touch for icon and text sections Created [D…" at bounding box center [267, 168] width 187 height 44
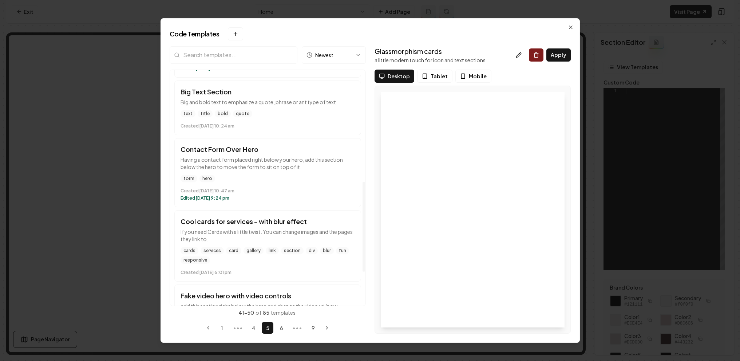
scroll to position [379, 0]
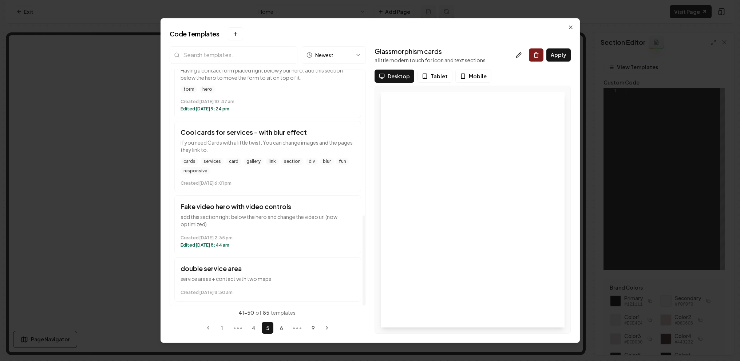
click at [278, 271] on h3 "double service area" at bounding box center [268, 268] width 174 height 10
click at [280, 328] on button "6" at bounding box center [281, 328] width 12 height 12
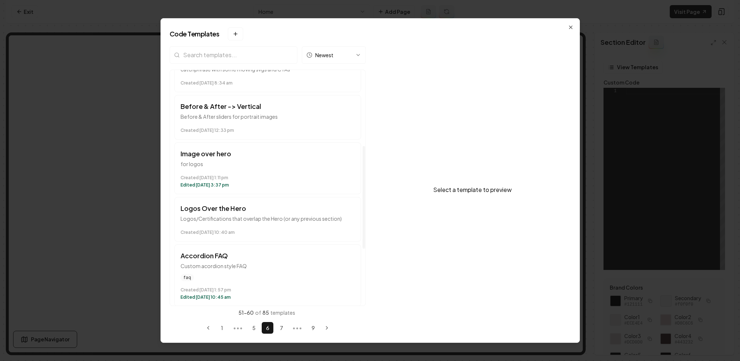
scroll to position [177, 0]
click at [285, 213] on p "Logos/Certifications that overlap the Hero (or any previous section)" at bounding box center [268, 216] width 174 height 7
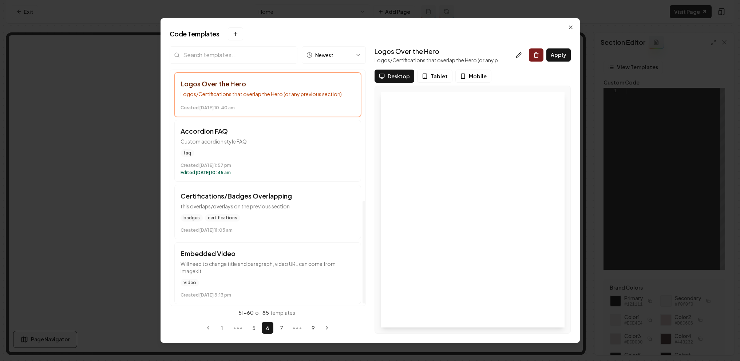
scroll to position [303, 0]
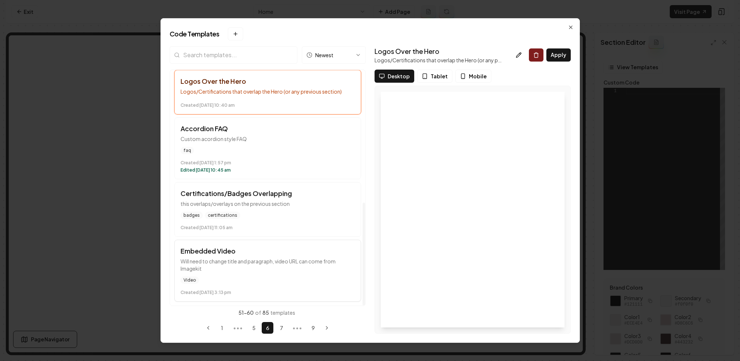
click at [270, 273] on button "Embedded Video Will need to change title and paragraph, video URL can come from…" at bounding box center [267, 270] width 187 height 62
click at [280, 325] on button "7" at bounding box center [281, 328] width 12 height 12
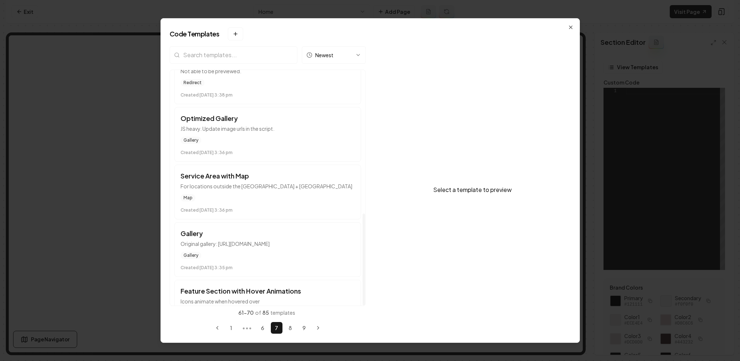
scroll to position [367, 0]
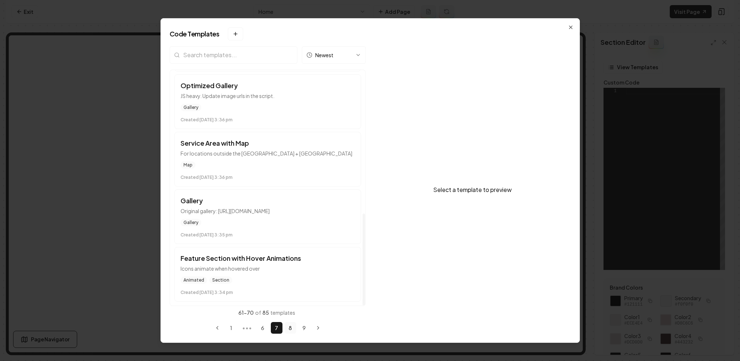
click at [292, 332] on button "8" at bounding box center [291, 328] width 12 height 12
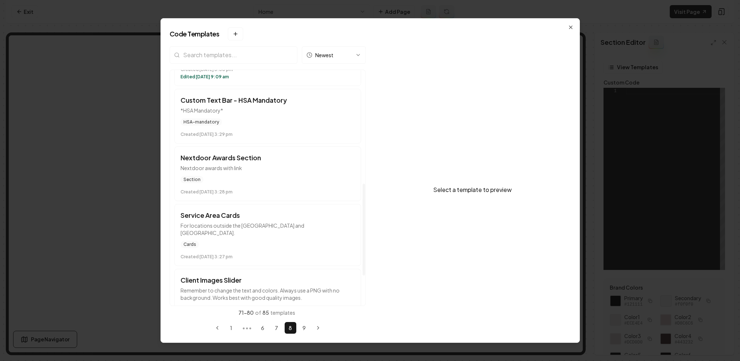
scroll to position [293, 0]
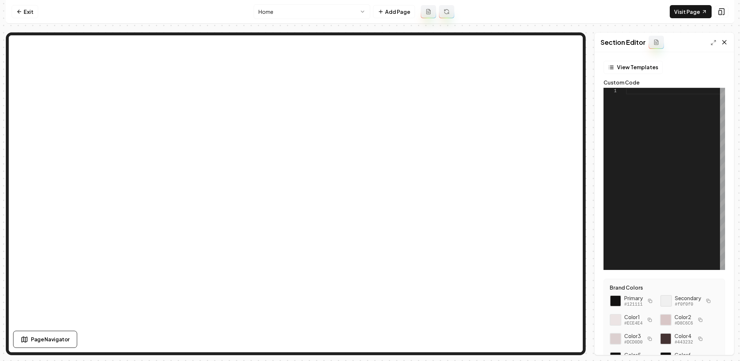
click at [727, 42] on div "Section Editor" at bounding box center [664, 42] width 139 height 19
click at [725, 42] on icon at bounding box center [724, 42] width 7 height 7
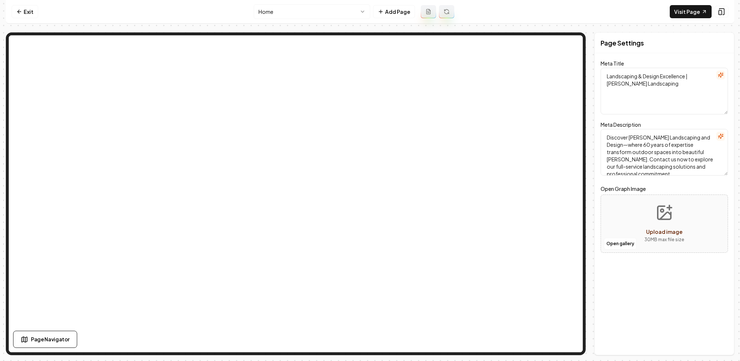
click at [659, 86] on textarea "Landscaping & Design Excellence | [PERSON_NAME] Landscaping" at bounding box center [663, 91] width 127 height 47
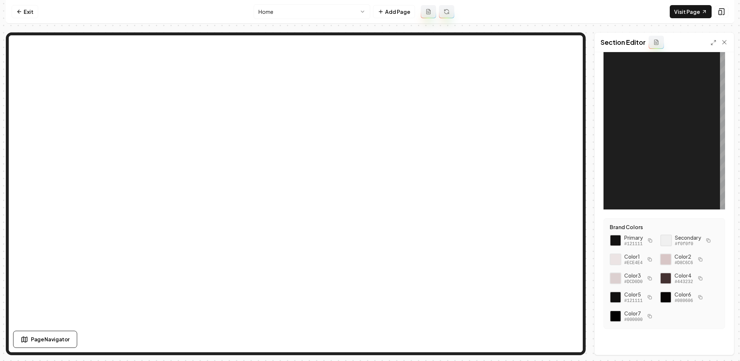
scroll to position [0, 0]
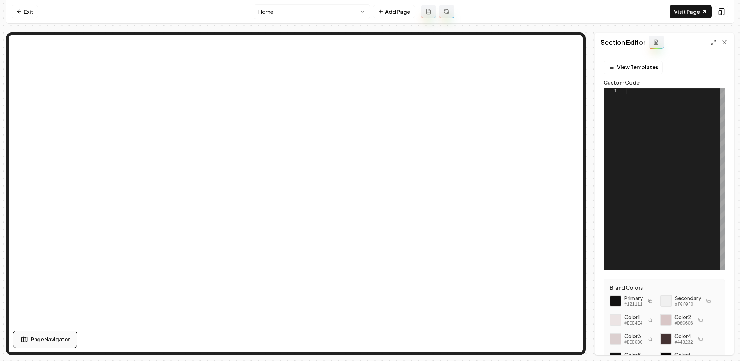
click at [57, 340] on span "Page Navigator" at bounding box center [50, 339] width 39 height 8
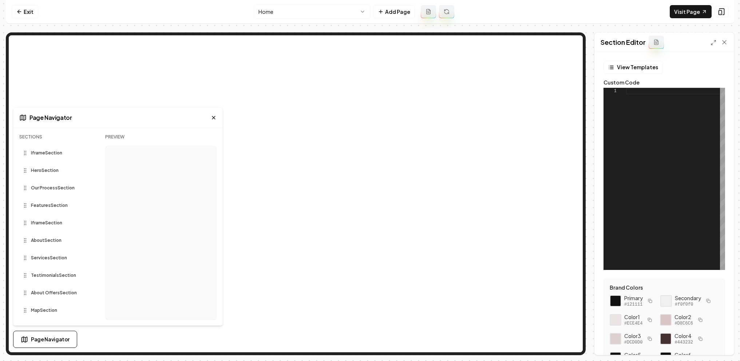
click at [44, 152] on span "Iframe Section" at bounding box center [46, 153] width 31 height 6
drag, startPoint x: 45, startPoint y: 152, endPoint x: 50, endPoint y: 197, distance: 44.6
click at [50, 187] on span "Iframe Section" at bounding box center [46, 188] width 31 height 6
click at [213, 115] on icon at bounding box center [214, 118] width 6 height 6
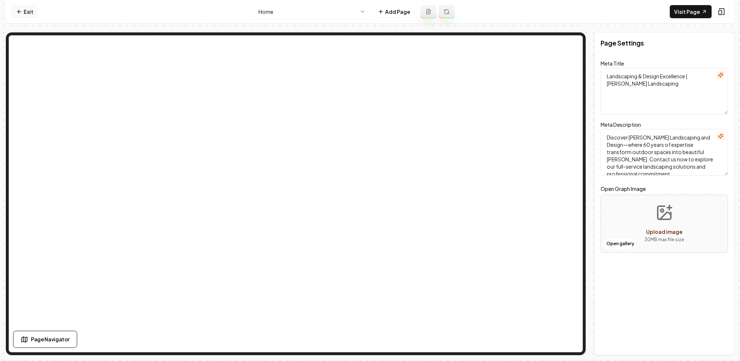
click at [32, 12] on link "Exit" at bounding box center [25, 11] width 27 height 13
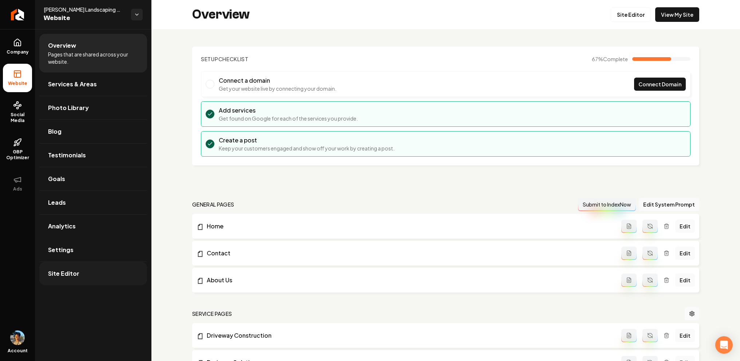
click at [78, 274] on link "Site Editor" at bounding box center [93, 273] width 108 height 23
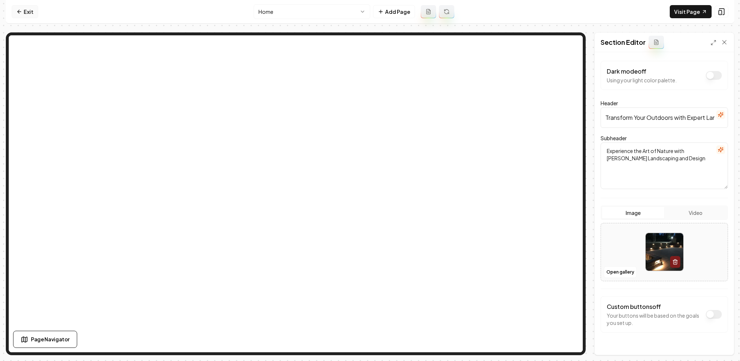
click at [29, 11] on link "Exit" at bounding box center [25, 11] width 27 height 13
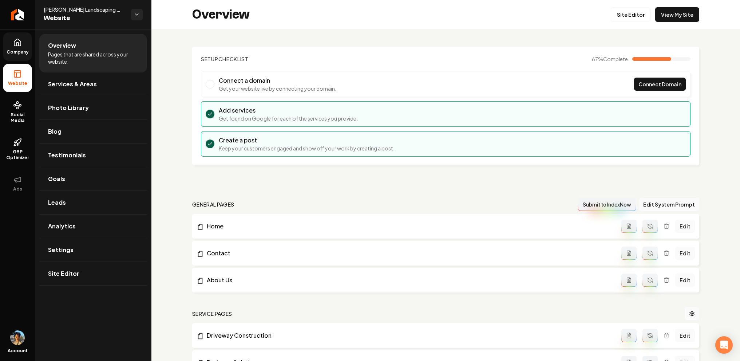
click at [19, 47] on link "Company" at bounding box center [17, 46] width 29 height 28
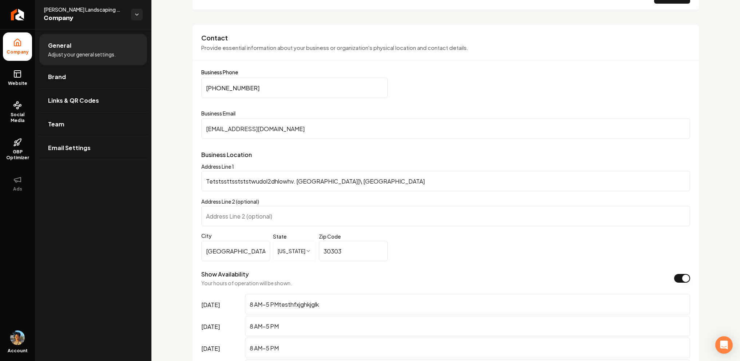
scroll to position [343, 0]
click at [219, 70] on label "Business Phone" at bounding box center [445, 72] width 489 height 5
click at [219, 78] on input "[PHONE_NUMBER]" at bounding box center [294, 88] width 186 height 20
drag, startPoint x: 205, startPoint y: 70, endPoint x: 233, endPoint y: 70, distance: 28.0
click at [219, 70] on label "Business Phone" at bounding box center [445, 72] width 489 height 5
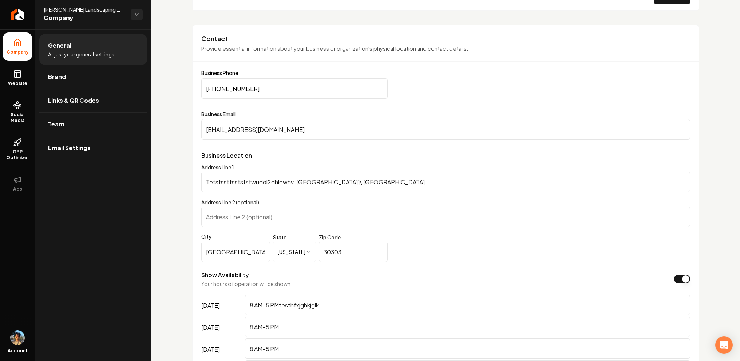
click at [249, 71] on label "Business Phone" at bounding box center [445, 72] width 489 height 5
click at [249, 78] on input "[PHONE_NUMBER]" at bounding box center [294, 88] width 186 height 20
click at [447, 109] on form "**********" at bounding box center [445, 272] width 489 height 405
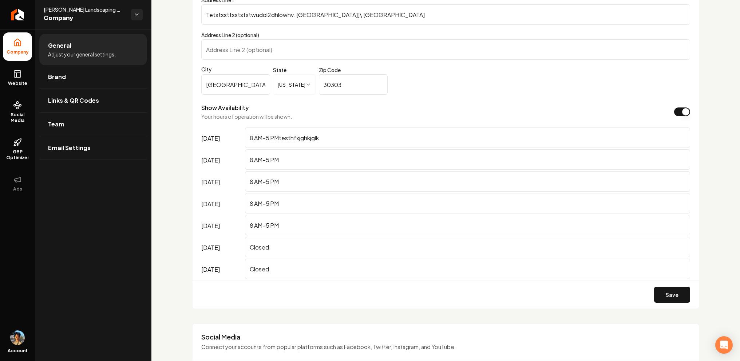
scroll to position [511, 0]
drag, startPoint x: 202, startPoint y: 103, endPoint x: 312, endPoint y: 122, distance: 111.6
click at [312, 122] on form "**********" at bounding box center [445, 104] width 489 height 405
click at [300, 120] on form "**********" at bounding box center [445, 104] width 489 height 405
drag, startPoint x: 194, startPoint y: 103, endPoint x: 299, endPoint y: 107, distance: 104.9
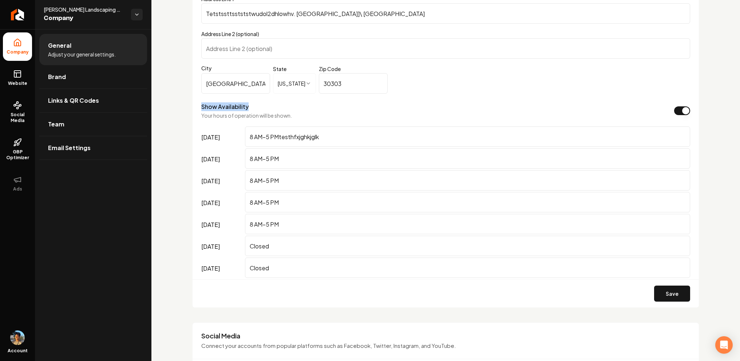
click at [299, 107] on div "**********" at bounding box center [445, 82] width 507 height 451
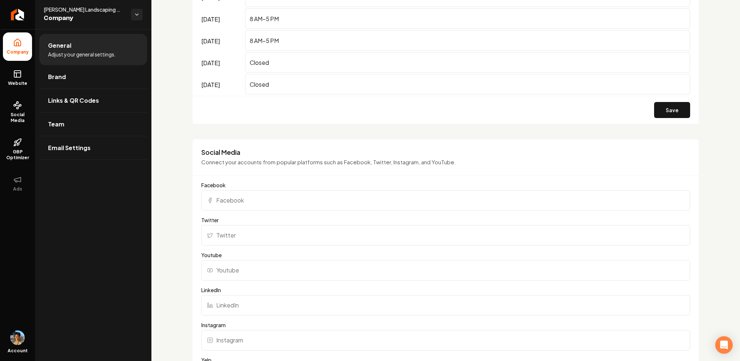
scroll to position [699, 0]
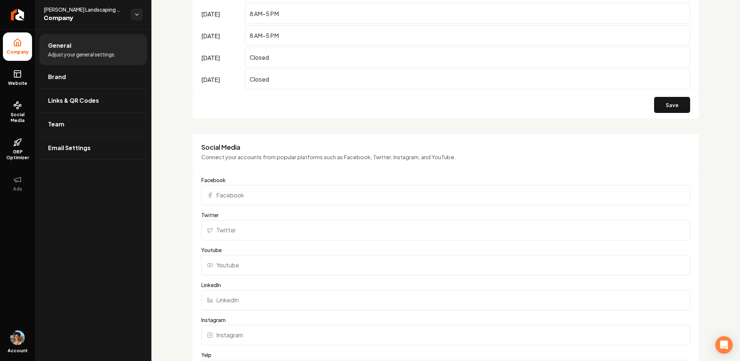
click at [312, 202] on input "Facebook" at bounding box center [445, 195] width 489 height 20
click at [334, 172] on div "Social Media Connect your accounts from popular platforms such as Facebook, Twi…" at bounding box center [445, 350] width 507 height 432
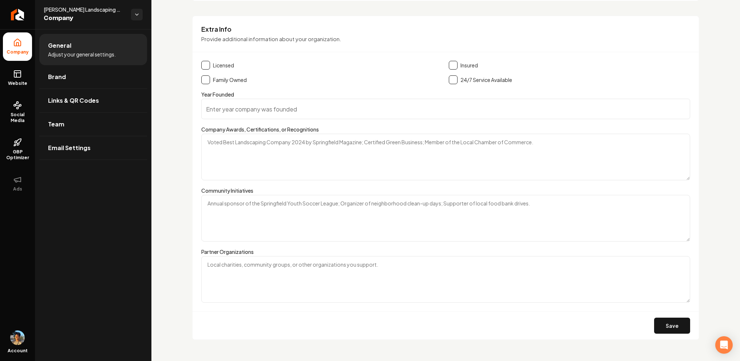
scroll to position [1265, 0]
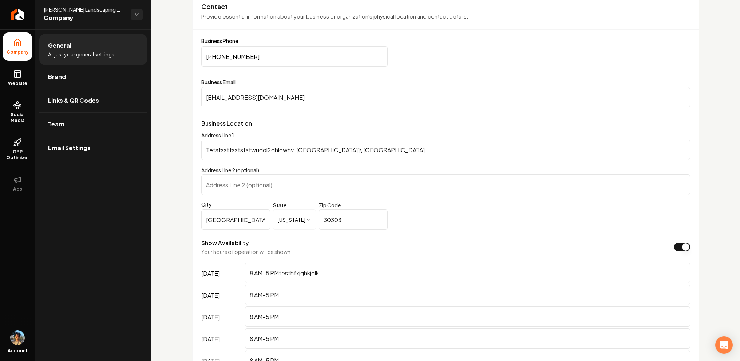
scroll to position [440, 0]
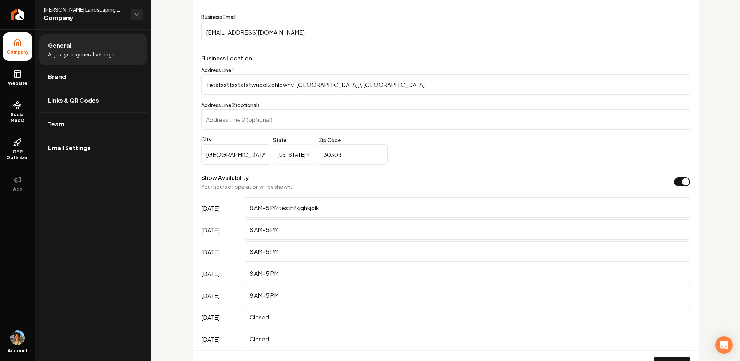
click at [410, 63] on form "**********" at bounding box center [445, 175] width 489 height 405
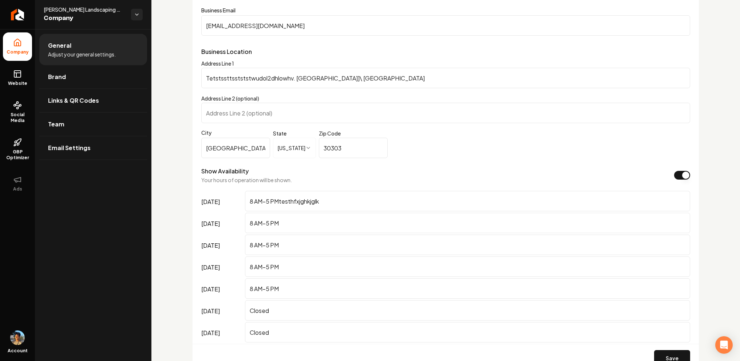
scroll to position [477, 0]
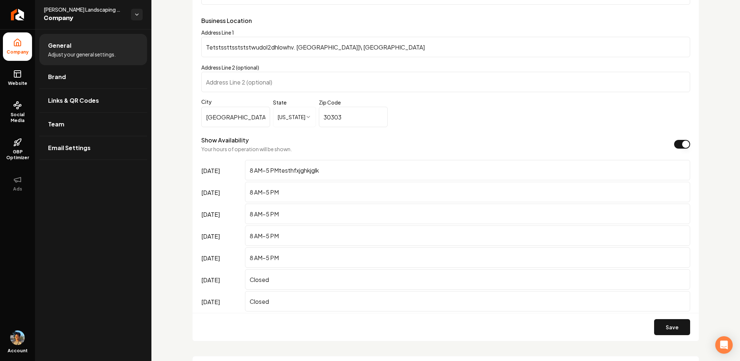
click at [262, 167] on input "8 AM–5 PMtesthfxjghkjglk" at bounding box center [467, 170] width 445 height 20
drag, startPoint x: 251, startPoint y: 169, endPoint x: 339, endPoint y: 169, distance: 87.3
click at [339, 169] on input "8 AM–5 PMtesthfxjghkjglk" at bounding box center [467, 170] width 445 height 20
drag, startPoint x: 337, startPoint y: 175, endPoint x: 291, endPoint y: 175, distance: 45.1
click at [291, 175] on input "8 AM–5 PMtesthfxjghkjglk" at bounding box center [467, 170] width 445 height 20
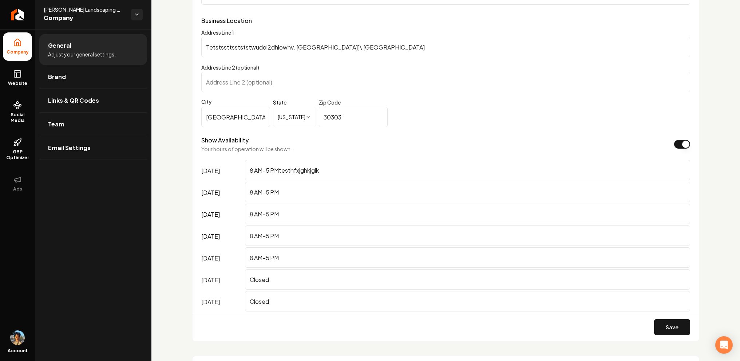
drag, startPoint x: 302, startPoint y: 171, endPoint x: 346, endPoint y: 171, distance: 44.4
click at [346, 171] on input "8 AM–5 PMtesthfxjghkjglk" at bounding box center [467, 170] width 445 height 20
click at [334, 171] on input "8 AM–5 PMtesthfxjghkjglk" at bounding box center [467, 170] width 445 height 20
click at [301, 169] on input "8 AM–5 PMtesthfxjghkjglk" at bounding box center [467, 170] width 445 height 20
click at [309, 169] on input "8 AM–5 PMtesthfxjghkjglk" at bounding box center [467, 170] width 445 height 20
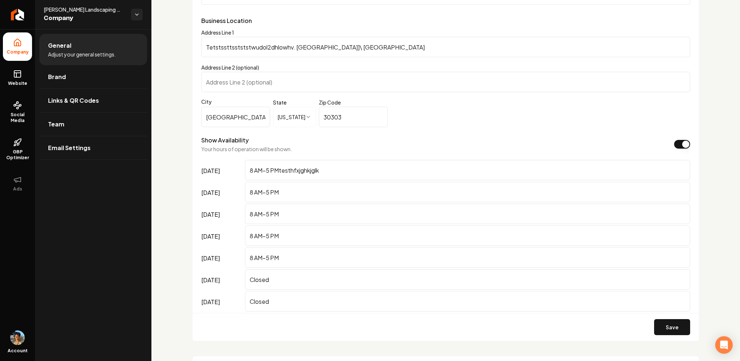
drag, startPoint x: 279, startPoint y: 169, endPoint x: 364, endPoint y: 169, distance: 84.8
click at [363, 169] on input "8 AM–5 PMtesthfxjghkjglk" at bounding box center [467, 170] width 445 height 20
click at [364, 169] on input "8 AM–5 PMtesthfxjghkjglk" at bounding box center [467, 170] width 445 height 20
click at [342, 151] on div "Show Availability Your hours of operation will be shown." at bounding box center [445, 144] width 489 height 17
drag, startPoint x: 279, startPoint y: 170, endPoint x: 345, endPoint y: 170, distance: 65.9
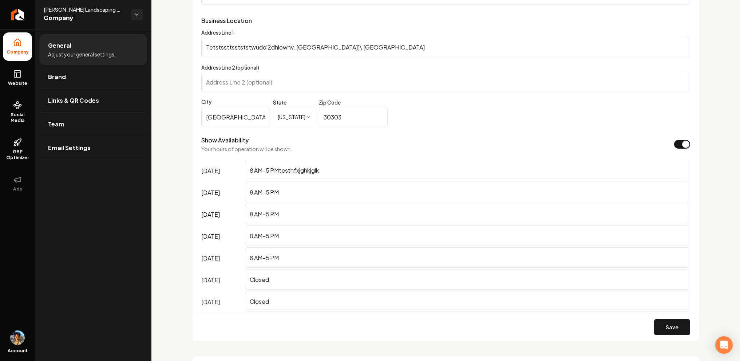
click at [345, 170] on input "8 AM–5 PMtesthfxjghkjglk" at bounding box center [467, 170] width 445 height 20
click at [341, 150] on div "Show Availability Your hours of operation will be shown." at bounding box center [445, 144] width 489 height 17
click at [333, 179] on input "8 AM–5 PMtesthfxjghkjglk" at bounding box center [467, 170] width 445 height 20
click at [322, 156] on form "**********" at bounding box center [445, 138] width 489 height 405
click at [316, 155] on form "**********" at bounding box center [445, 138] width 489 height 405
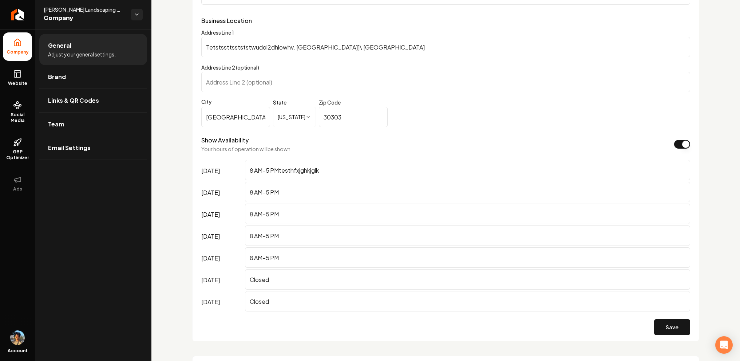
click at [321, 171] on input "8 AM–5 PMtesthfxjghkjglk" at bounding box center [467, 170] width 445 height 20
click at [276, 149] on p "Your hours of operation will be shown." at bounding box center [246, 148] width 91 height 7
click at [325, 175] on input "8 AM–5 PMtesthfxjghkjglk" at bounding box center [467, 170] width 445 height 20
click at [298, 148] on div "Show Availability Your hours of operation will be shown." at bounding box center [445, 144] width 489 height 17
drag, startPoint x: 249, startPoint y: 168, endPoint x: 253, endPoint y: 174, distance: 6.7
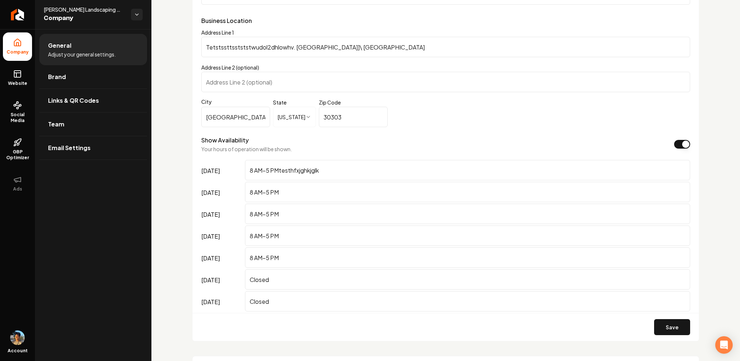
click at [253, 175] on input "8 AM–5 PMtesthfxjghkjglk" at bounding box center [467, 170] width 445 height 20
click at [253, 171] on input "8 AM–5 PMtesthfxjghkjglk" at bounding box center [467, 170] width 445 height 20
click at [300, 158] on form "**********" at bounding box center [445, 138] width 489 height 405
click at [304, 163] on input "8 AM–5 PMtesthfxjghkjglk" at bounding box center [467, 170] width 445 height 20
click at [281, 168] on input "8 AM–5 PMtesthfxjghkjglk" at bounding box center [467, 170] width 445 height 20
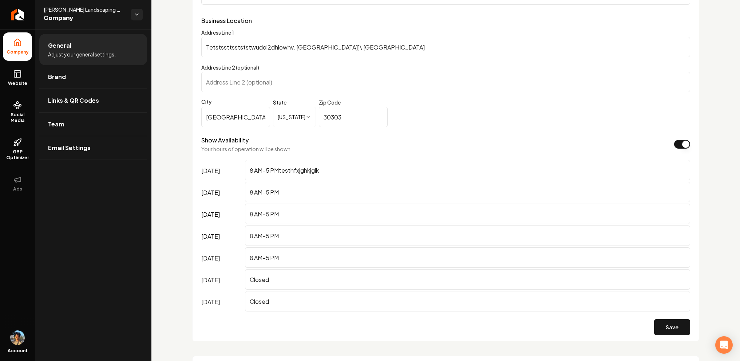
drag, startPoint x: 279, startPoint y: 170, endPoint x: 320, endPoint y: 170, distance: 41.1
click at [320, 170] on input "8 AM–5 PMtesthfxjghkjglk" at bounding box center [467, 170] width 445 height 20
click at [289, 151] on p "Your hours of operation will be shown." at bounding box center [246, 148] width 91 height 7
drag, startPoint x: 279, startPoint y: 170, endPoint x: 334, endPoint y: 170, distance: 55.3
click at [334, 170] on input "8 AM–5 PMtesthfxjghkjglk" at bounding box center [467, 170] width 445 height 20
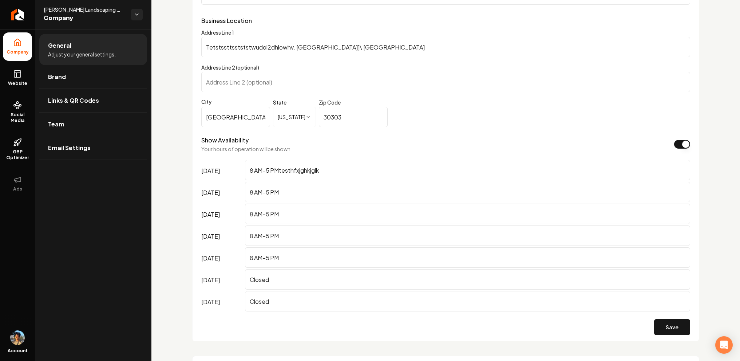
click at [320, 148] on div "Show Availability Your hours of operation will be shown." at bounding box center [445, 144] width 489 height 17
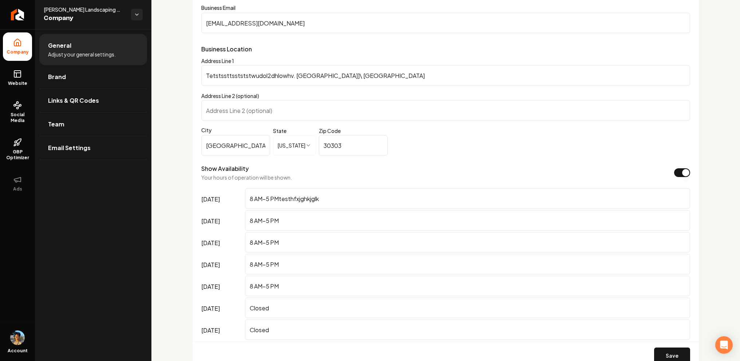
scroll to position [444, 0]
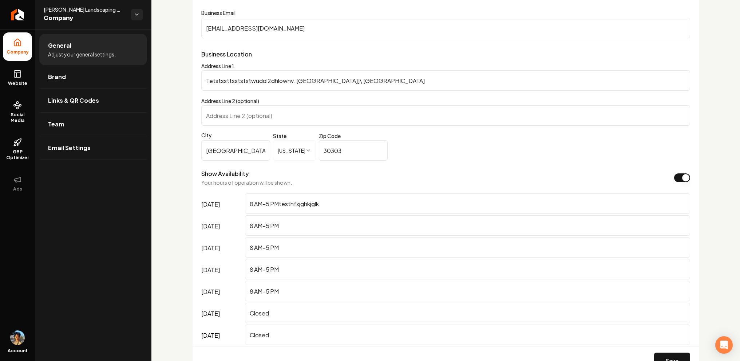
click at [242, 156] on input "[GEOGRAPHIC_DATA]" at bounding box center [235, 150] width 69 height 20
type input "Atlantahrtsu76rkiuk"
click at [258, 174] on div "Show Availability Your hours of operation will be shown." at bounding box center [246, 177] width 91 height 17
drag, startPoint x: 207, startPoint y: 79, endPoint x: 376, endPoint y: 79, distance: 169.2
click at [376, 79] on input "Tetstssttsstststwudol2dhlowhv. [GEOGRAPHIC_DATA]]\ [GEOGRAPHIC_DATA]" at bounding box center [445, 80] width 489 height 20
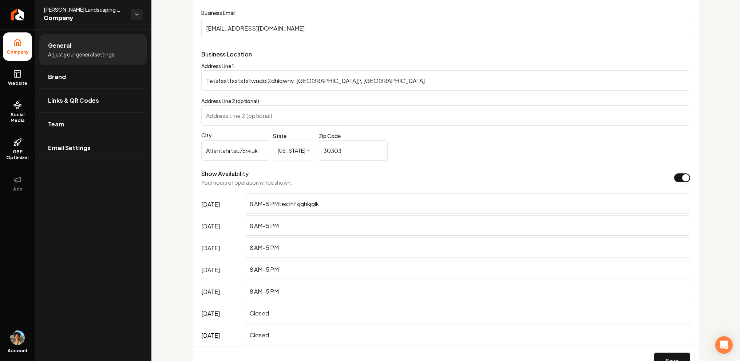
click at [330, 80] on input "Tetstssttsstststwudol2dhlowhv. [GEOGRAPHIC_DATA]]\ [GEOGRAPHIC_DATA]" at bounding box center [445, 80] width 489 height 20
drag, startPoint x: 223, startPoint y: 78, endPoint x: 397, endPoint y: 79, distance: 174.3
click at [397, 79] on input "Tetstssttsstststwudol2dhlowhv. [GEOGRAPHIC_DATA]]\ [GEOGRAPHIC_DATA]" at bounding box center [445, 80] width 489 height 20
click at [461, 76] on input "Tetstssttsstststwudol2dhlowhv. [GEOGRAPHIC_DATA]]\ [GEOGRAPHIC_DATA]" at bounding box center [445, 80] width 489 height 20
click at [455, 82] on input "Tetstssttsstststwudol2dhlowhv. [GEOGRAPHIC_DATA]]\ [GEOGRAPHIC_DATA]" at bounding box center [445, 80] width 489 height 20
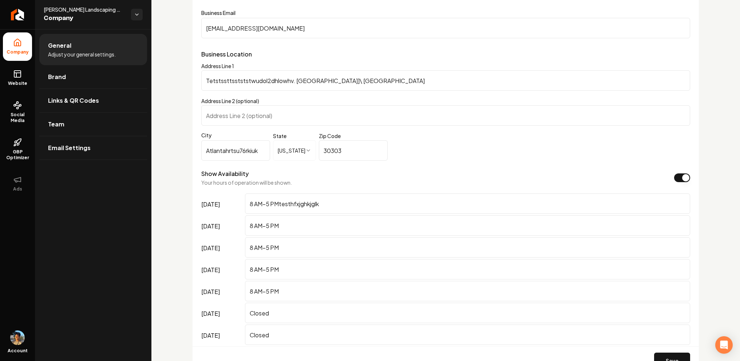
drag, startPoint x: 339, startPoint y: 84, endPoint x: 266, endPoint y: 90, distance: 73.0
click at [267, 90] on input "Tetstssttsstststwudol2dhlowhv. [GEOGRAPHIC_DATA]]\ [GEOGRAPHIC_DATA]" at bounding box center [445, 80] width 489 height 20
drag, startPoint x: 213, startPoint y: 83, endPoint x: 414, endPoint y: 77, distance: 201.0
click at [412, 77] on input "Tetstssttsstststwudol2dhlowhv. [GEOGRAPHIC_DATA]]\ [GEOGRAPHIC_DATA]" at bounding box center [445, 80] width 489 height 20
click at [422, 70] on input "Tetstssttsstststwudol2dhlowhv. [GEOGRAPHIC_DATA]]\ [GEOGRAPHIC_DATA]" at bounding box center [445, 80] width 489 height 20
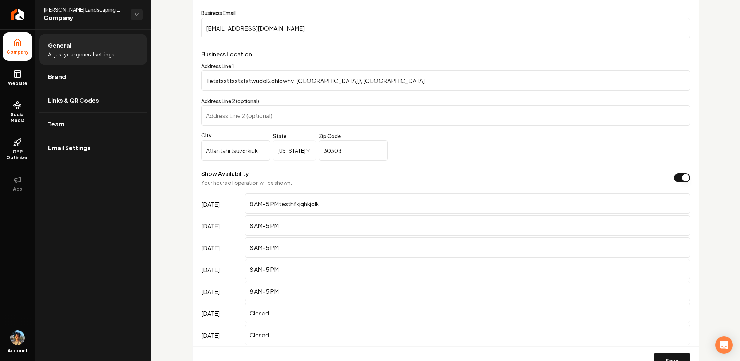
click at [422, 56] on p "Business Location" at bounding box center [445, 54] width 489 height 9
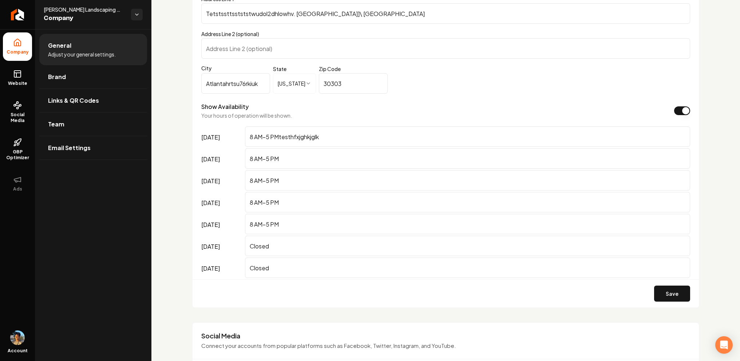
scroll to position [511, 0]
